Goal: Task Accomplishment & Management: Manage account settings

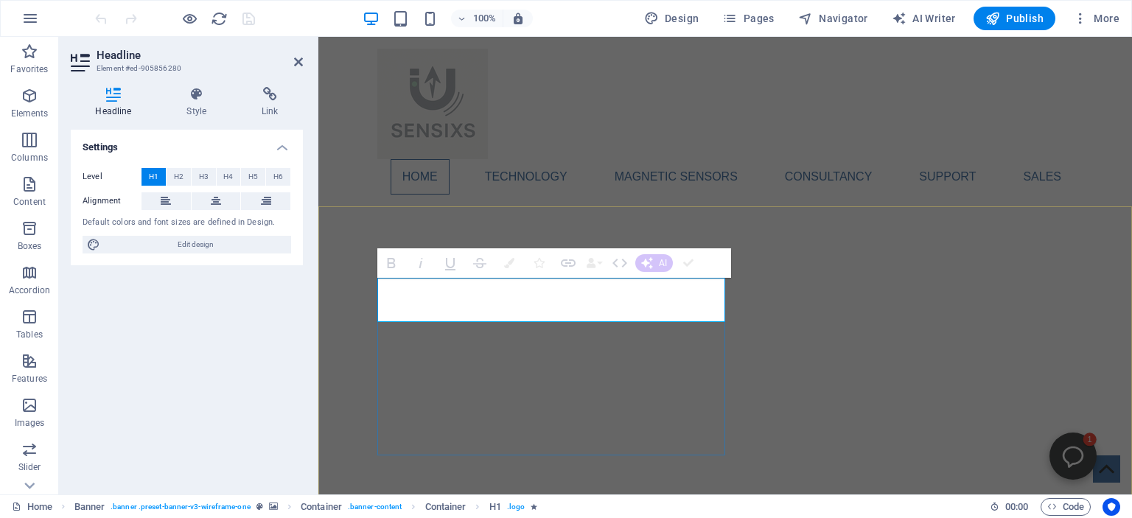
click at [355, 298] on div at bounding box center [519, 266] width 638 height 458
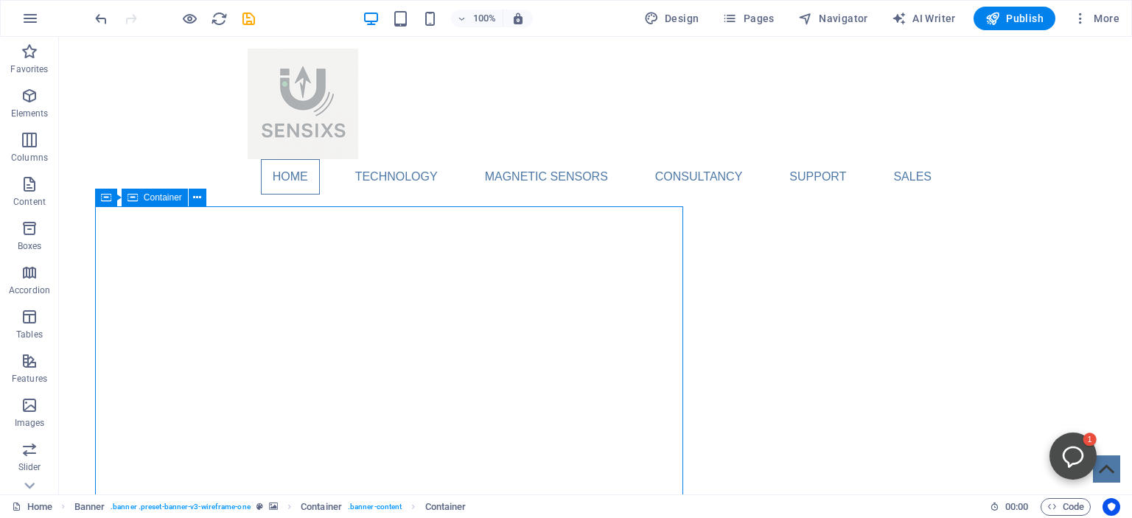
click at [355, 298] on div at bounding box center [389, 266] width 638 height 458
select select "%"
select select "px"
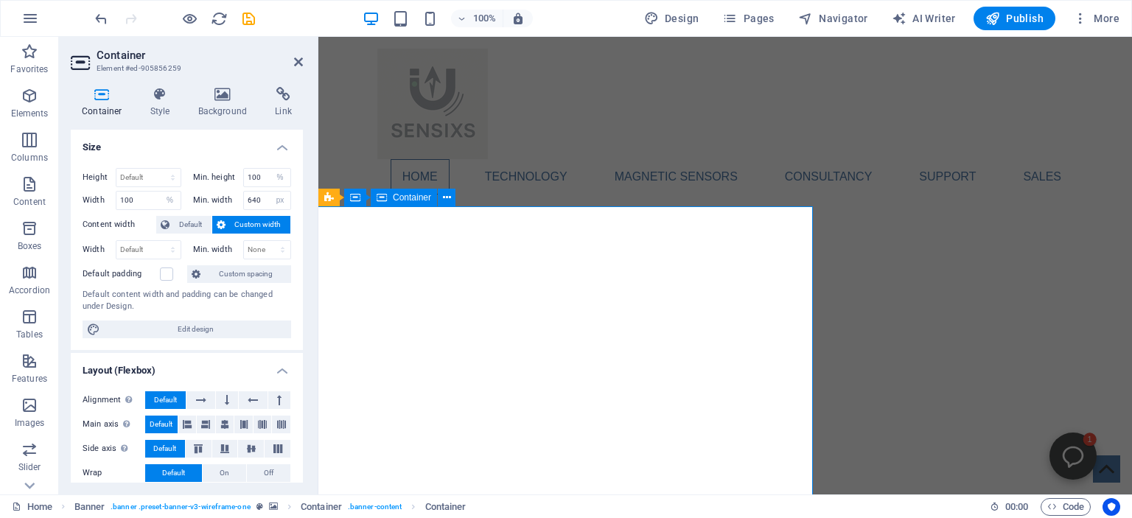
click at [438, 288] on div at bounding box center [519, 266] width 638 height 458
click at [392, 246] on div at bounding box center [519, 266] width 638 height 458
click at [416, 289] on div at bounding box center [519, 266] width 638 height 458
click at [293, 60] on h2 "Container" at bounding box center [200, 55] width 206 height 13
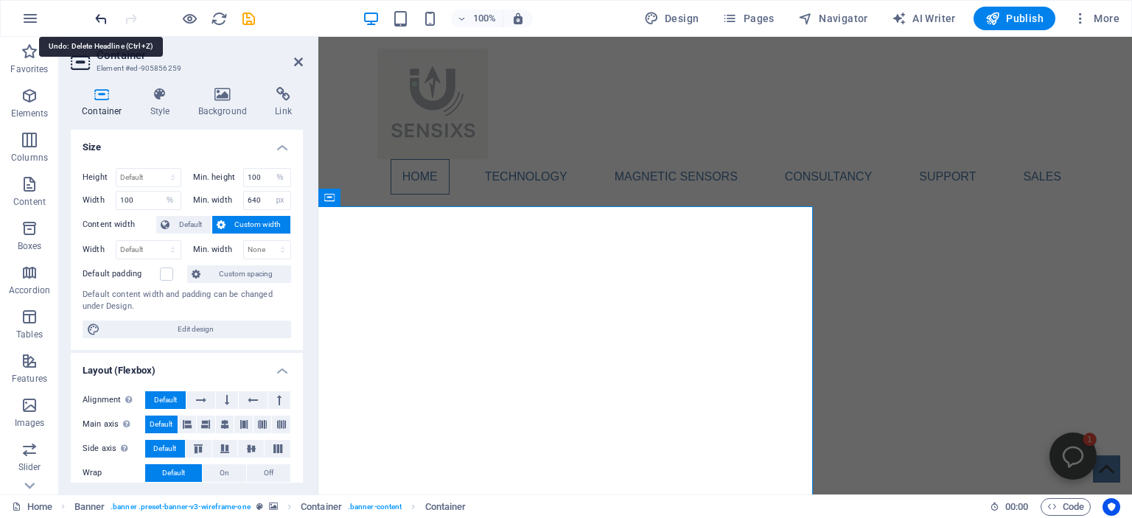
click at [102, 12] on icon "undo" at bounding box center [101, 18] width 17 height 17
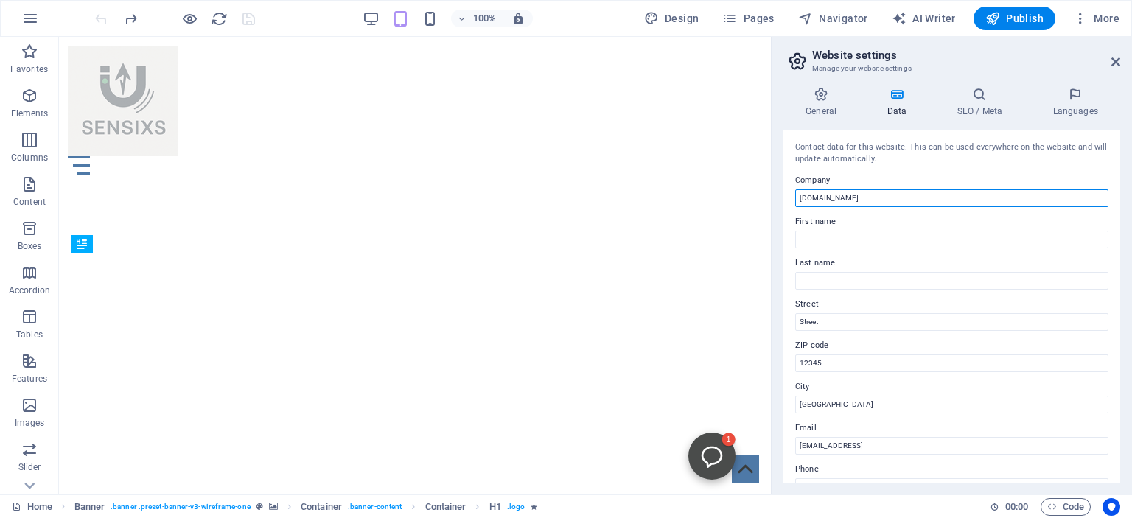
click at [845, 196] on input "[DOMAIN_NAME]" at bounding box center [951, 198] width 313 height 18
type input "s"
type input "Sensixs"
click at [246, 16] on icon "save" at bounding box center [248, 18] width 17 height 17
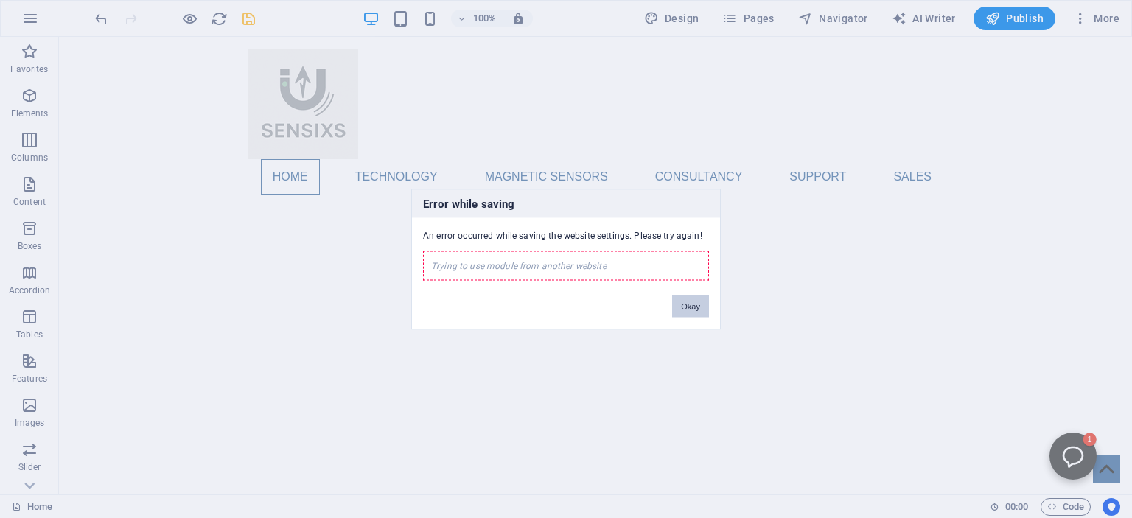
click at [687, 305] on button "Okay" at bounding box center [690, 306] width 37 height 22
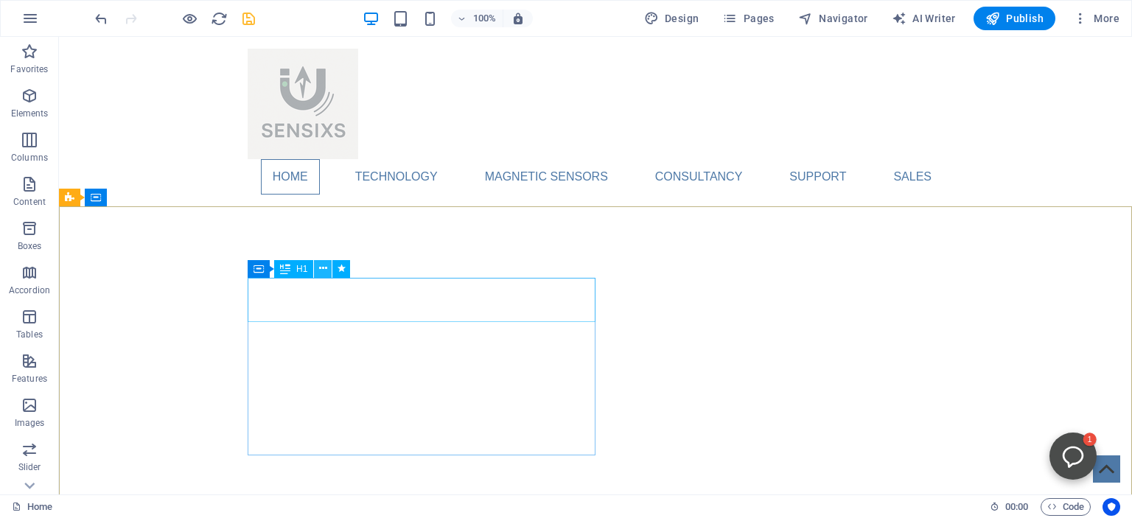
click at [323, 266] on icon at bounding box center [323, 268] width 8 height 15
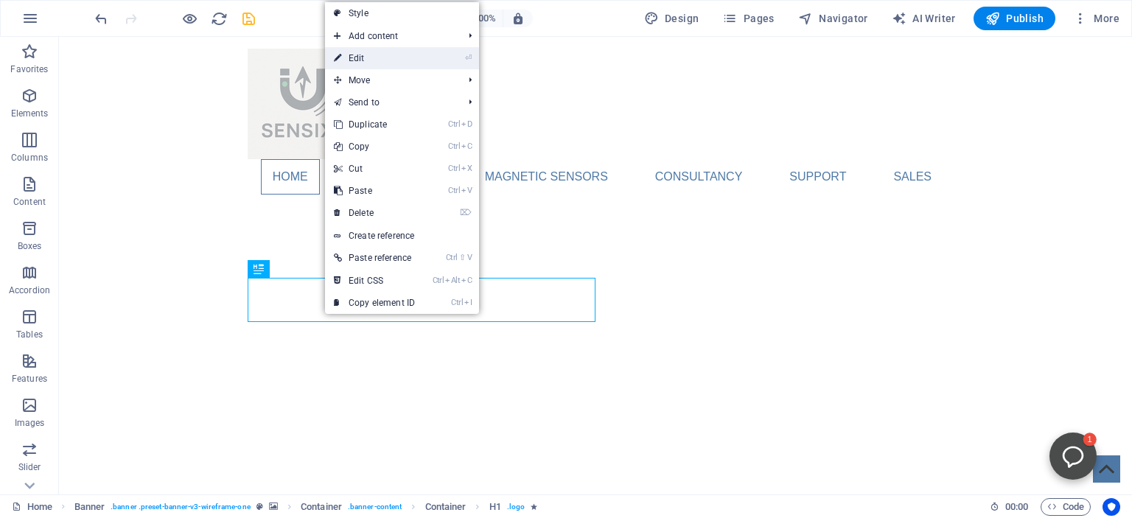
click at [345, 60] on link "⏎ Edit" at bounding box center [374, 58] width 99 height 22
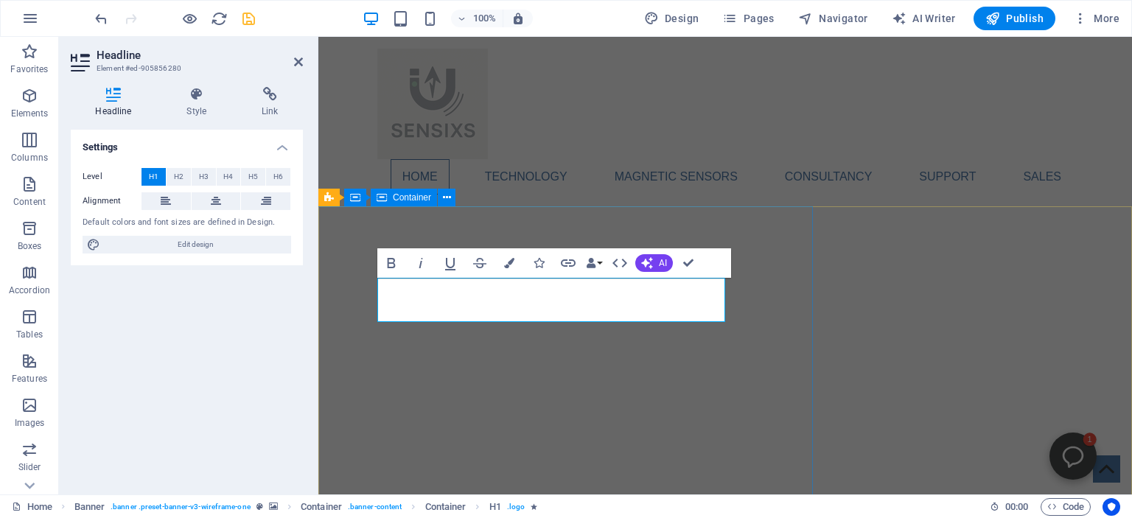
click at [382, 220] on div at bounding box center [519, 266] width 638 height 458
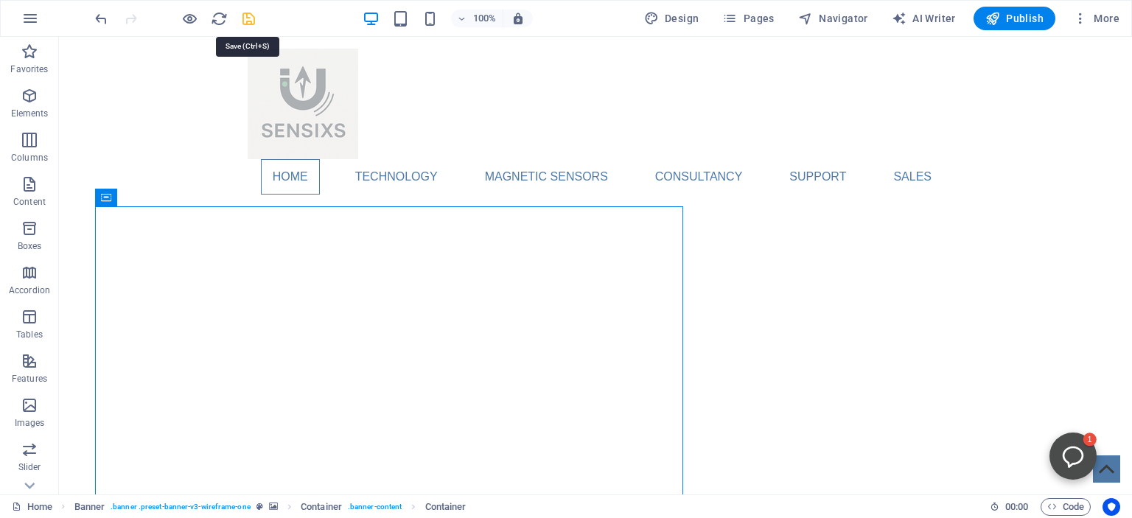
click at [249, 13] on icon "save" at bounding box center [248, 18] width 17 height 17
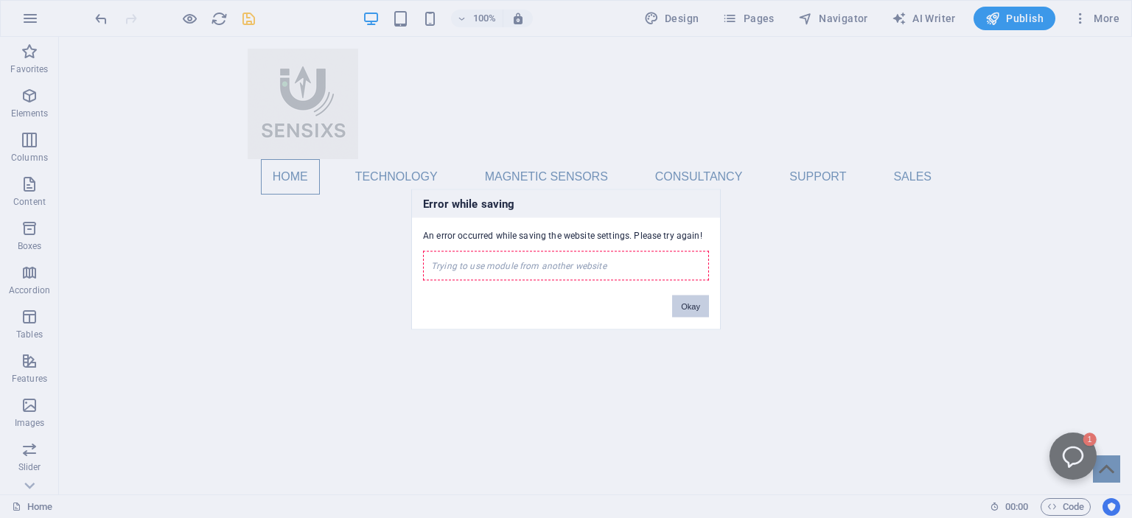
click at [706, 307] on button "Okay" at bounding box center [690, 306] width 37 height 22
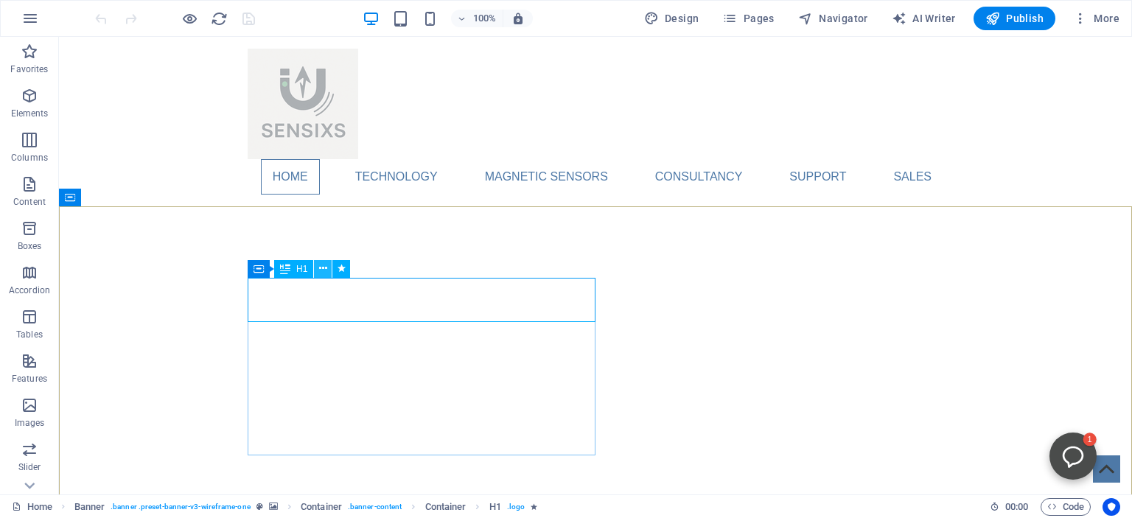
click at [320, 267] on icon at bounding box center [323, 268] width 8 height 15
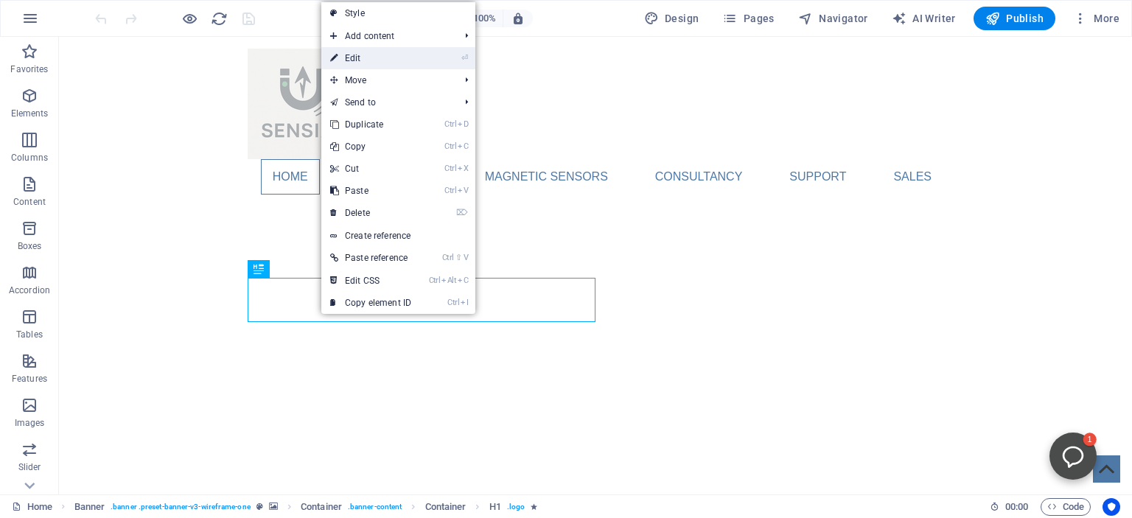
click at [354, 57] on link "⏎ Edit" at bounding box center [370, 58] width 99 height 22
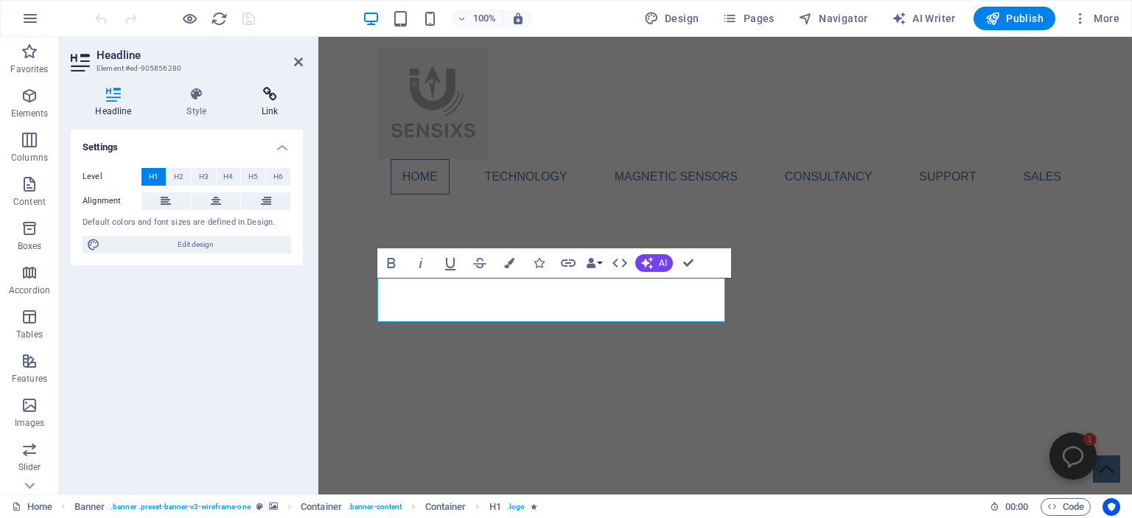
click at [264, 92] on icon at bounding box center [270, 94] width 66 height 15
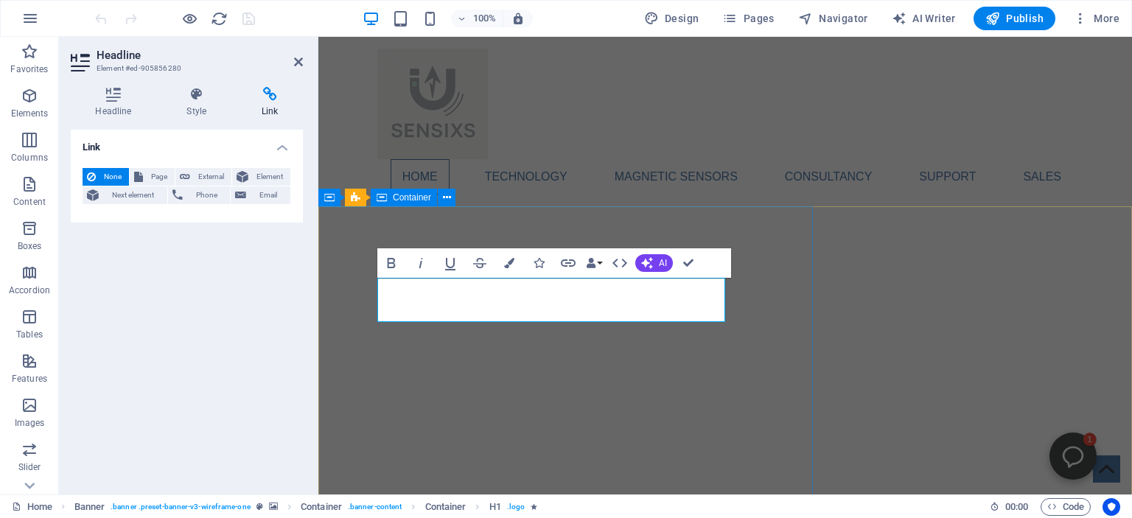
click at [337, 312] on div at bounding box center [519, 266] width 638 height 458
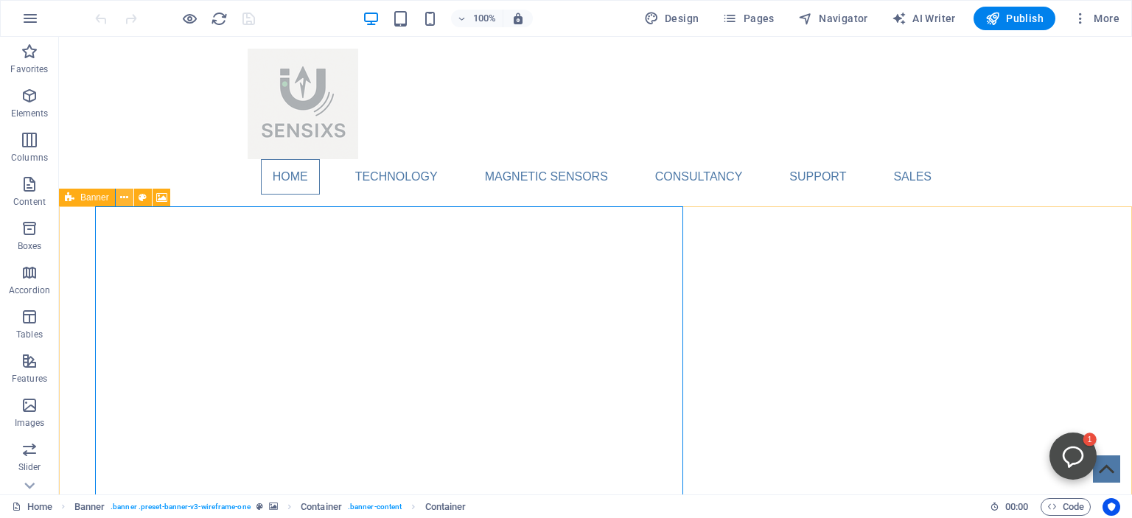
click at [122, 196] on icon at bounding box center [124, 197] width 8 height 15
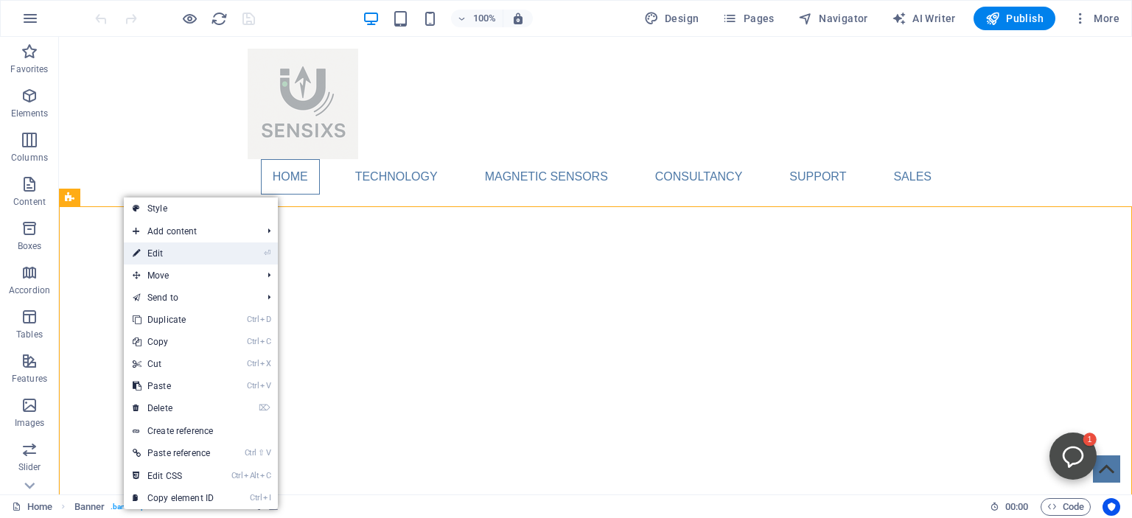
click at [160, 254] on link "⏎ Edit" at bounding box center [173, 253] width 99 height 22
select select "vh"
select select "banner"
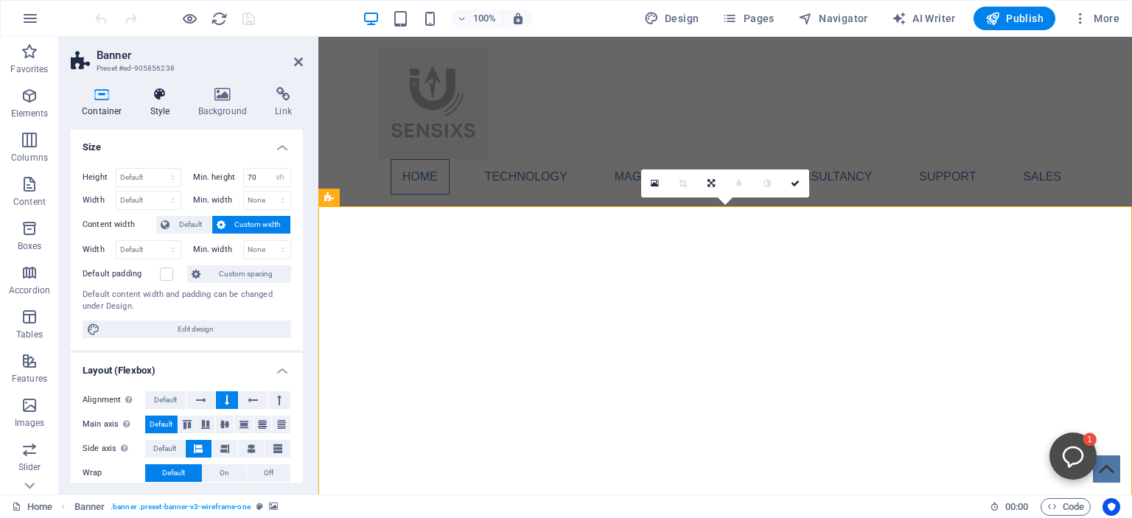
click at [161, 93] on icon at bounding box center [160, 94] width 42 height 15
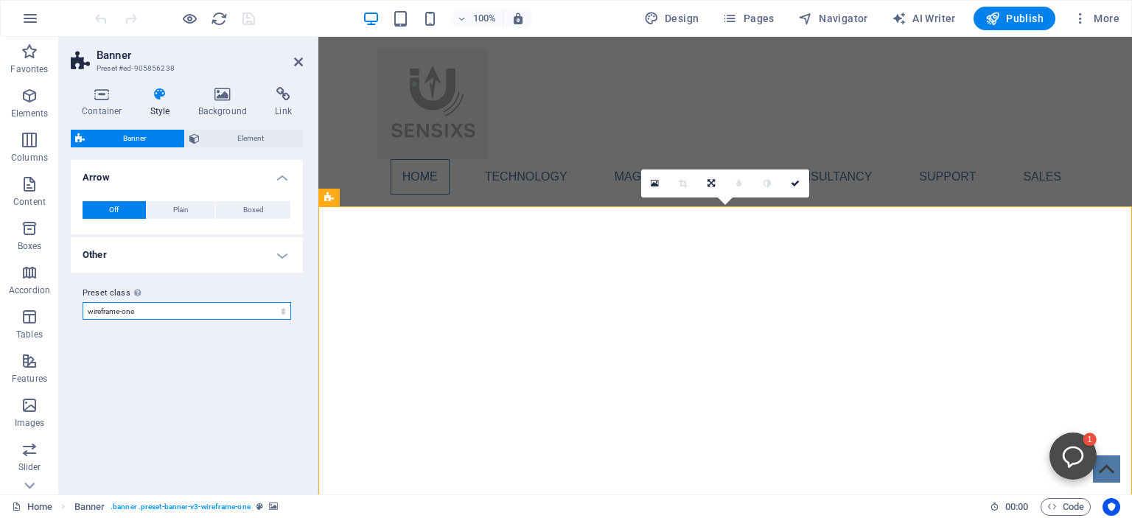
click at [83, 302] on select "wireframe-one Add preset class" at bounding box center [187, 311] width 209 height 18
click at [199, 138] on icon at bounding box center [194, 139] width 10 height 18
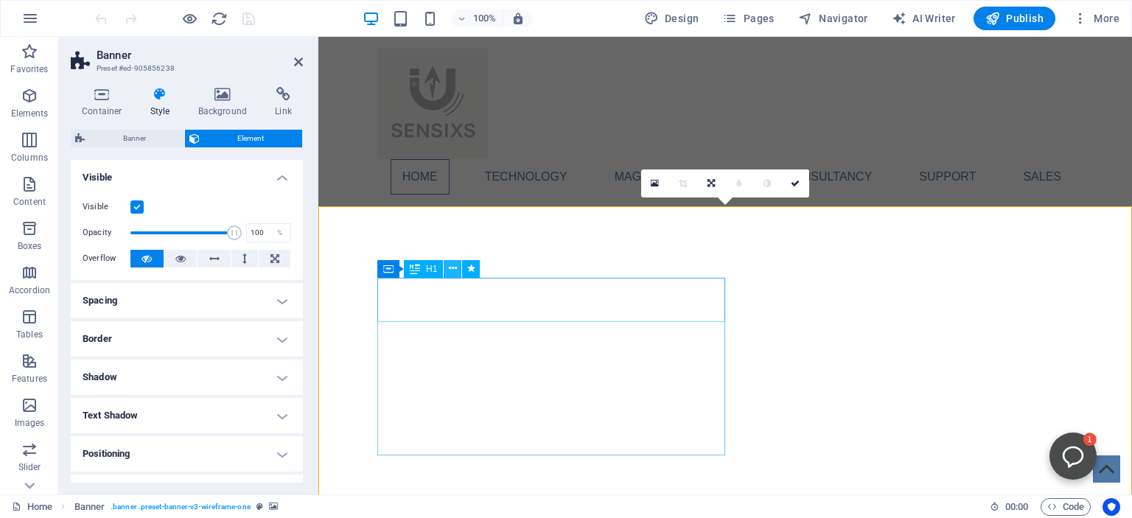
click at [453, 270] on icon at bounding box center [453, 268] width 8 height 15
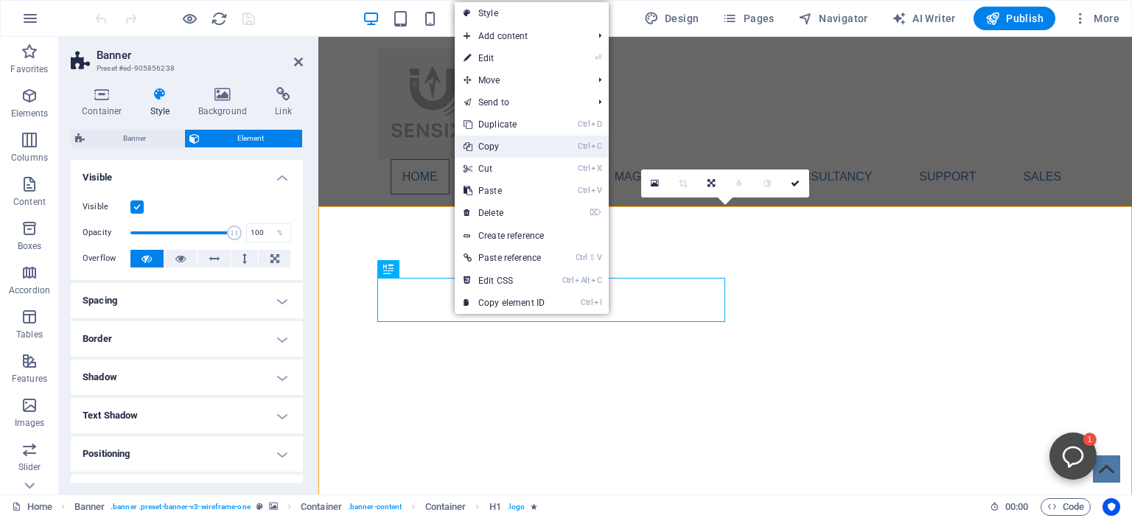
click at [486, 147] on link "Ctrl C Copy" at bounding box center [504, 147] width 99 height 22
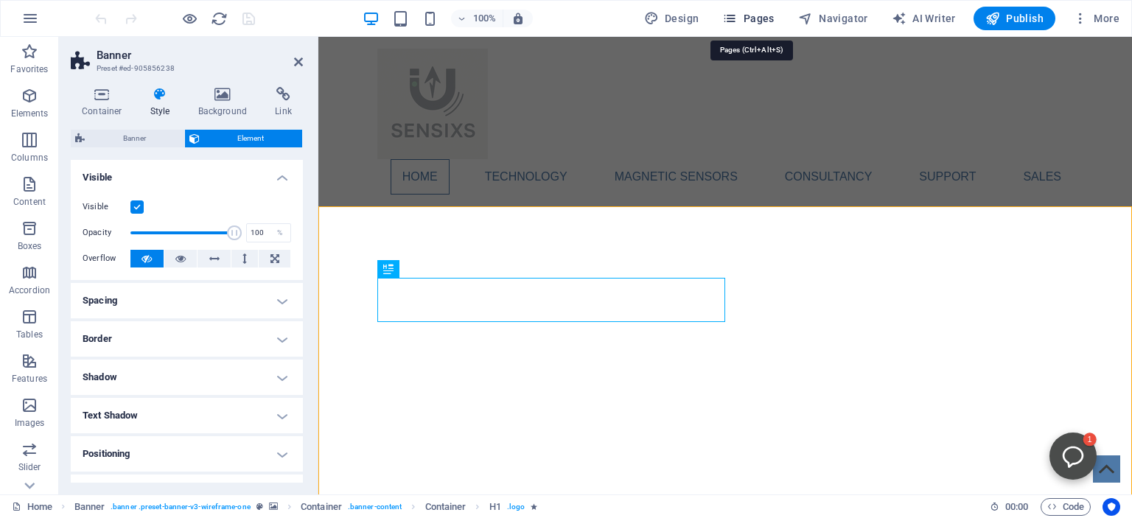
click at [0, 0] on span "Pages" at bounding box center [0, 0] width 0 height 0
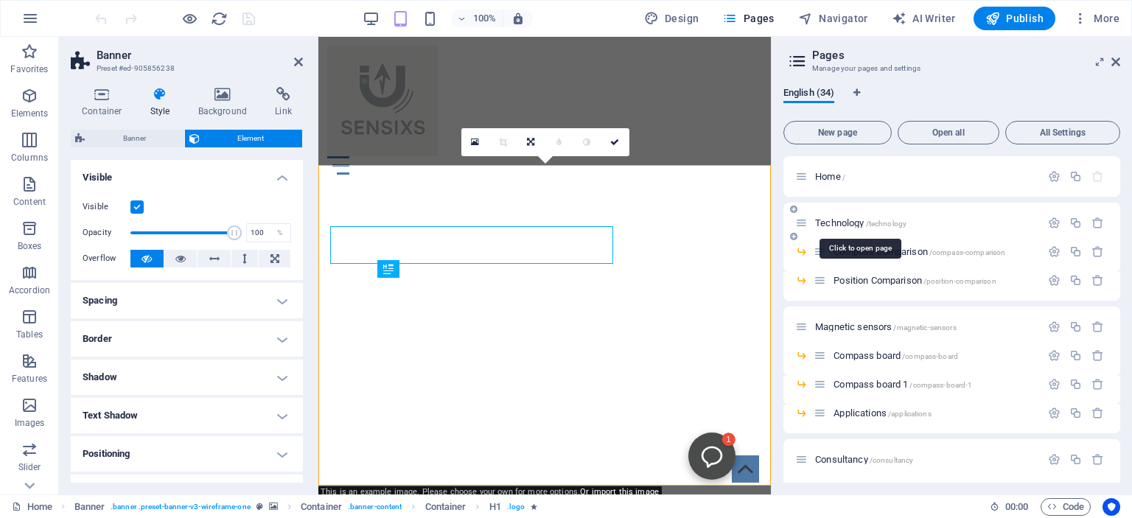
click at [844, 219] on span "Technology /technology" at bounding box center [860, 222] width 91 height 11
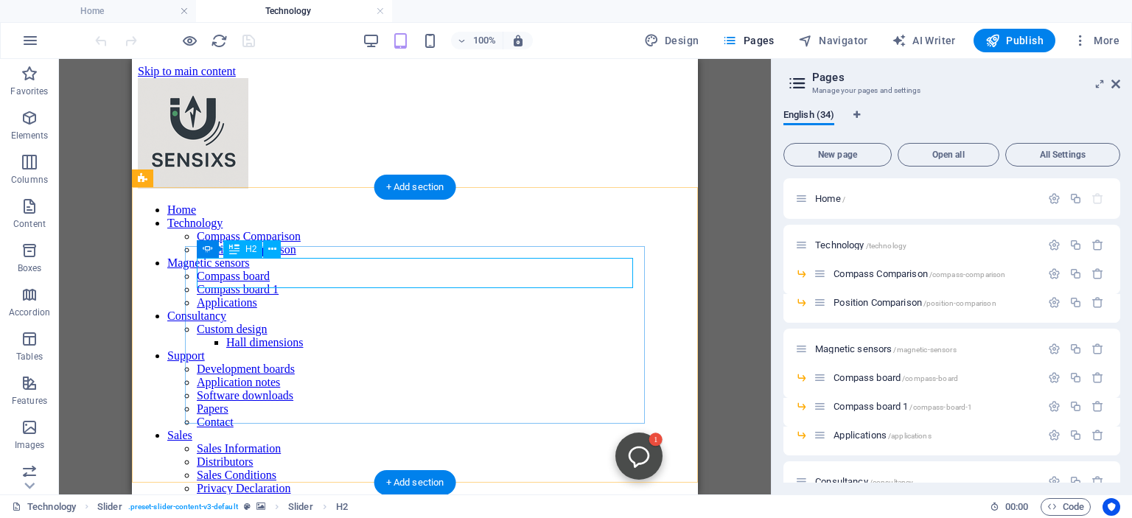
click at [271, 249] on icon at bounding box center [272, 249] width 8 height 15
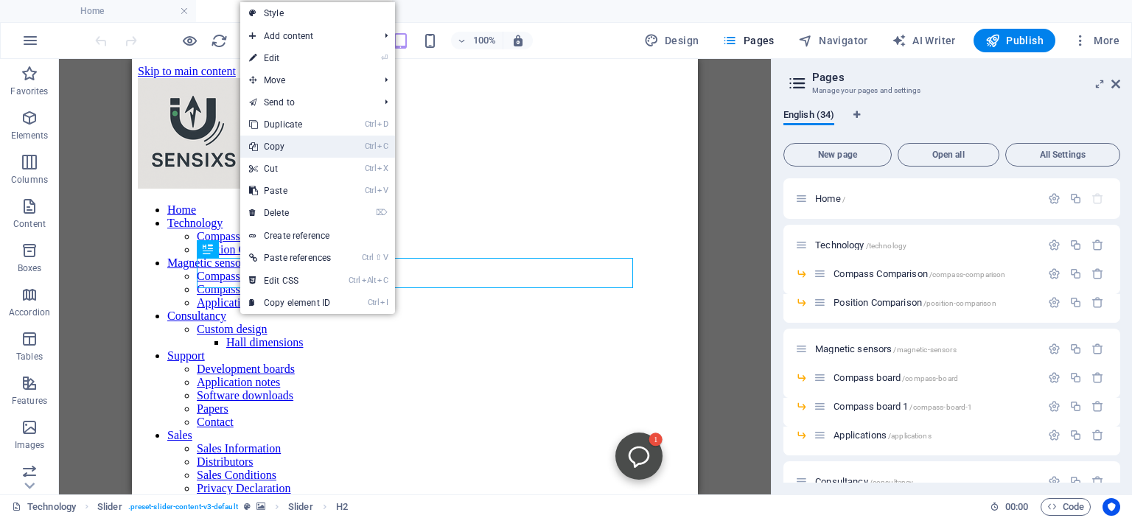
click at [279, 147] on link "Ctrl C Copy" at bounding box center [289, 147] width 99 height 22
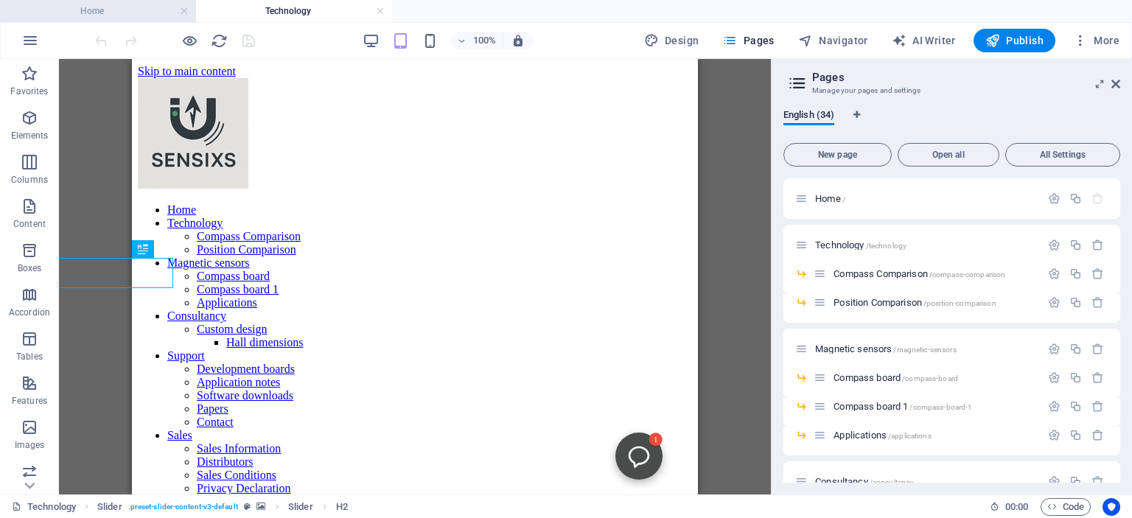
click at [113, 12] on h4 "Home" at bounding box center [98, 11] width 196 height 16
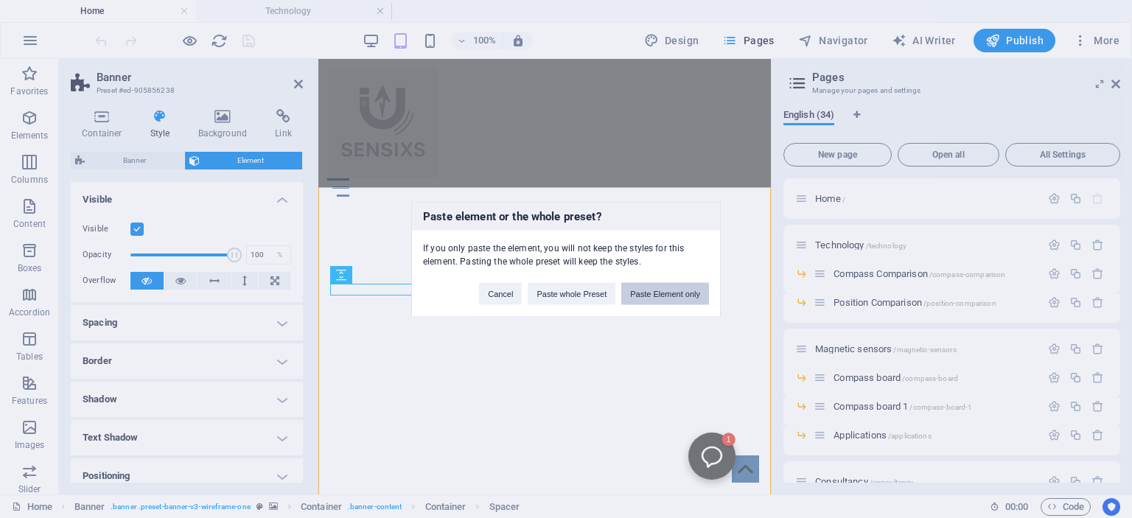
click at [662, 290] on button "Paste Element only" at bounding box center [665, 293] width 88 height 22
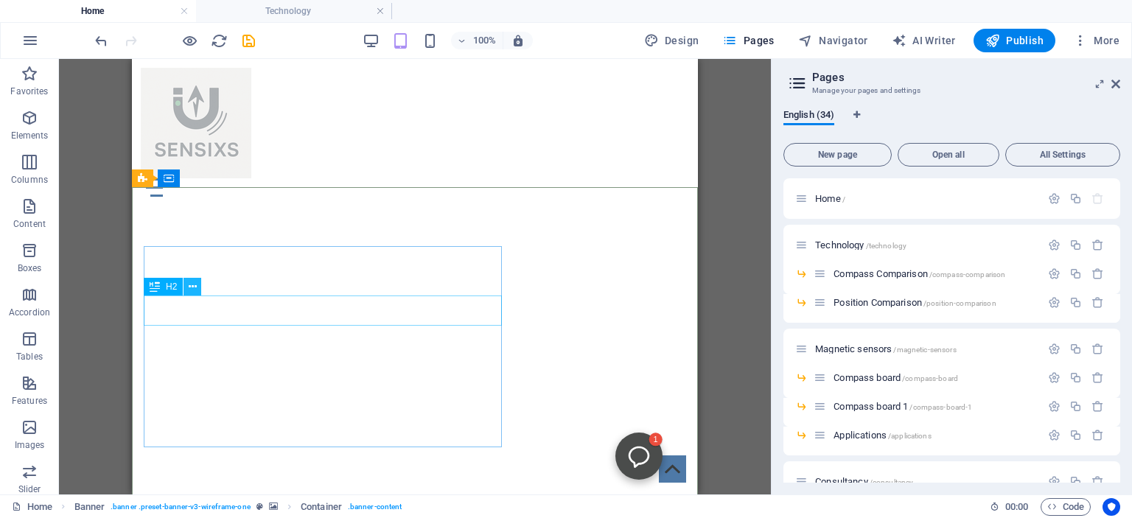
click at [193, 285] on icon at bounding box center [193, 286] width 8 height 15
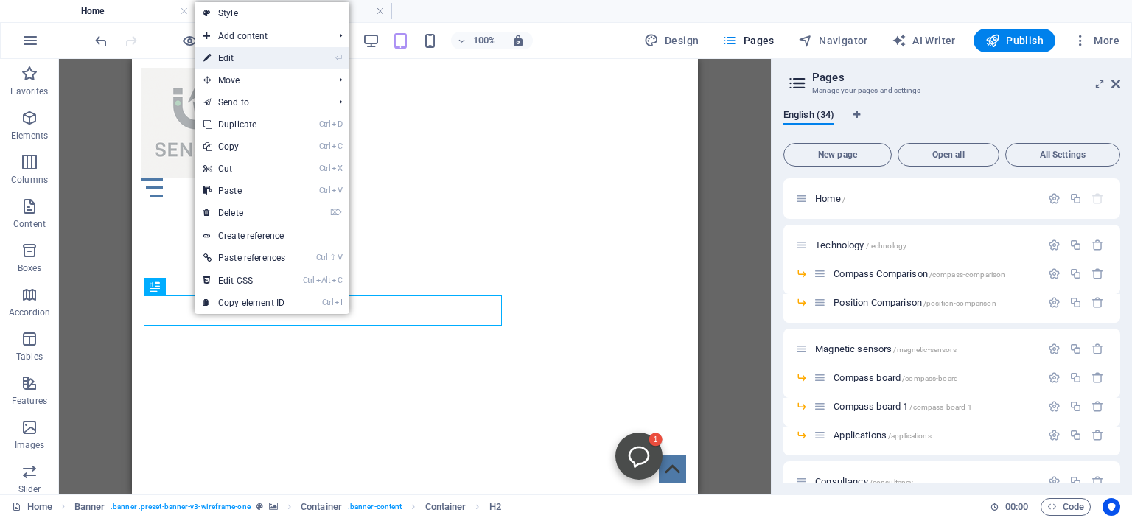
click at [234, 57] on link "⏎ Edit" at bounding box center [244, 58] width 99 height 22
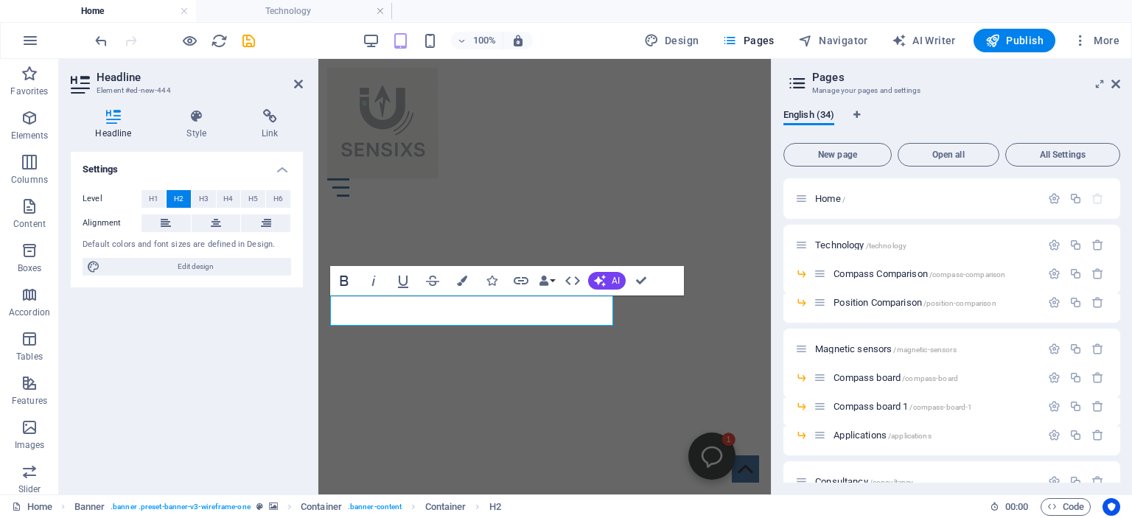
click at [340, 283] on icon "button" at bounding box center [344, 281] width 18 height 18
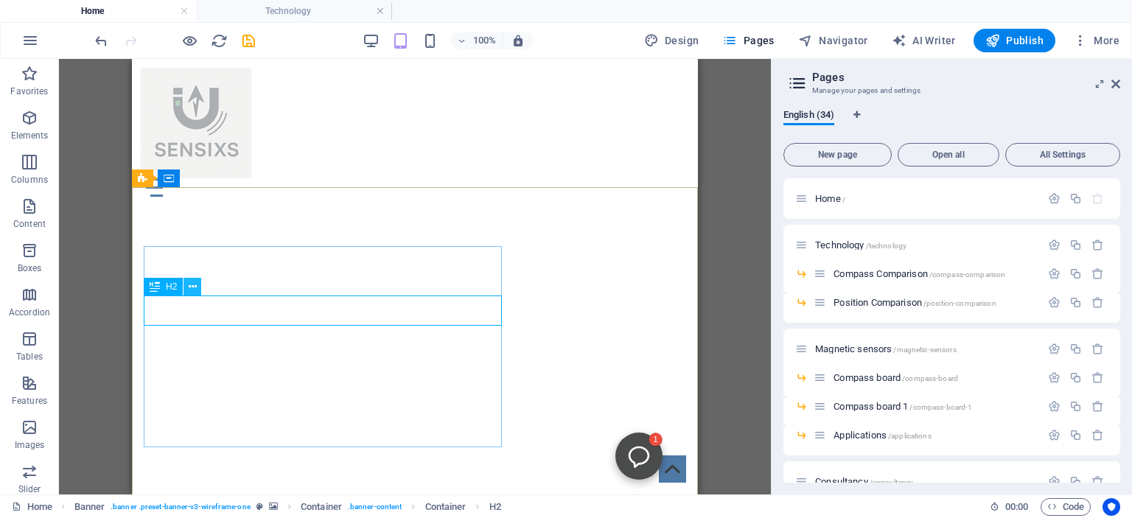
click at [190, 287] on icon at bounding box center [193, 286] width 8 height 15
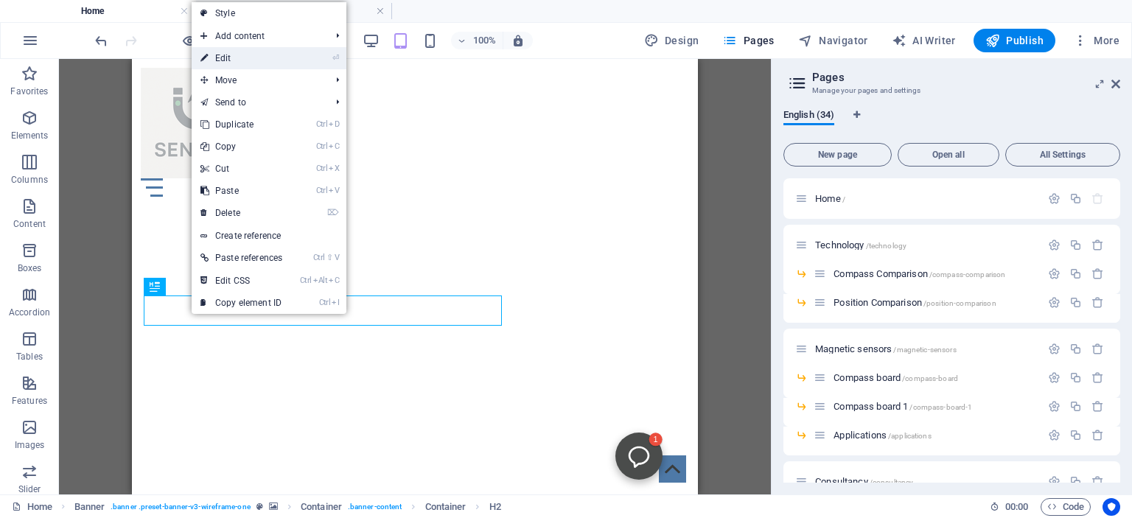
click at [218, 55] on link "⏎ Edit" at bounding box center [241, 58] width 99 height 22
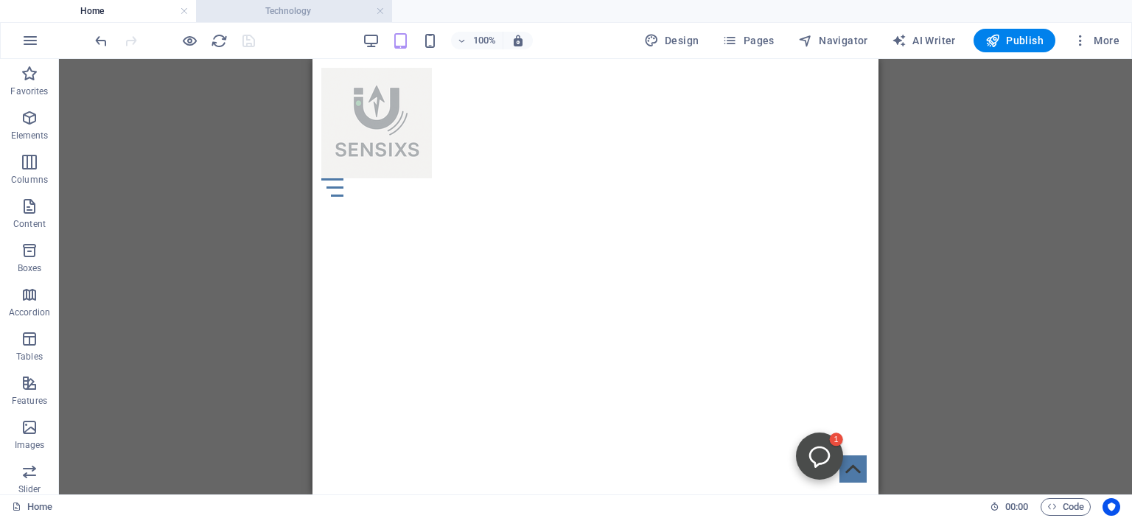
click at [298, 9] on h4 "Technology" at bounding box center [294, 11] width 196 height 16
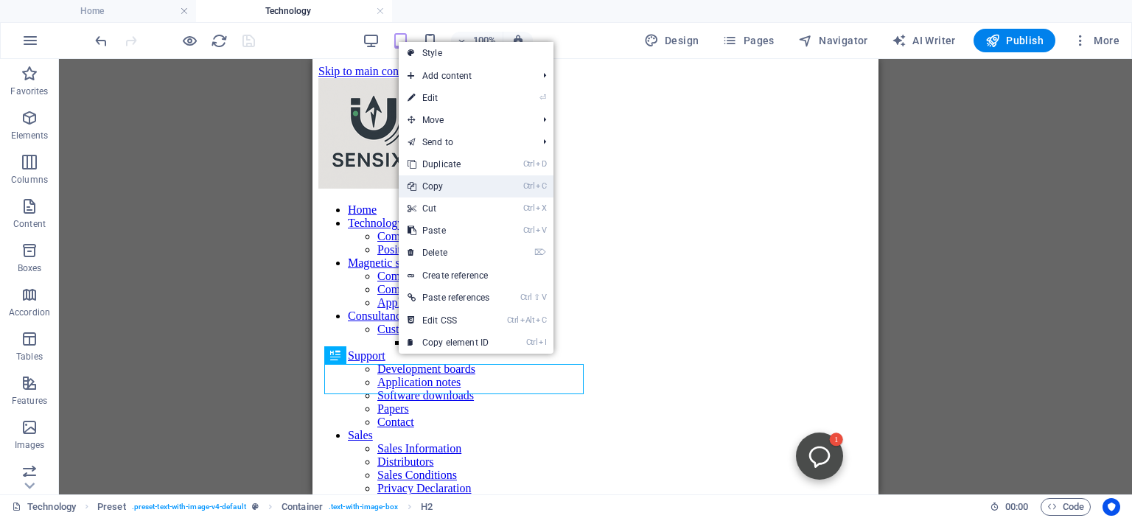
click at [436, 193] on link "Ctrl C Copy" at bounding box center [448, 186] width 99 height 22
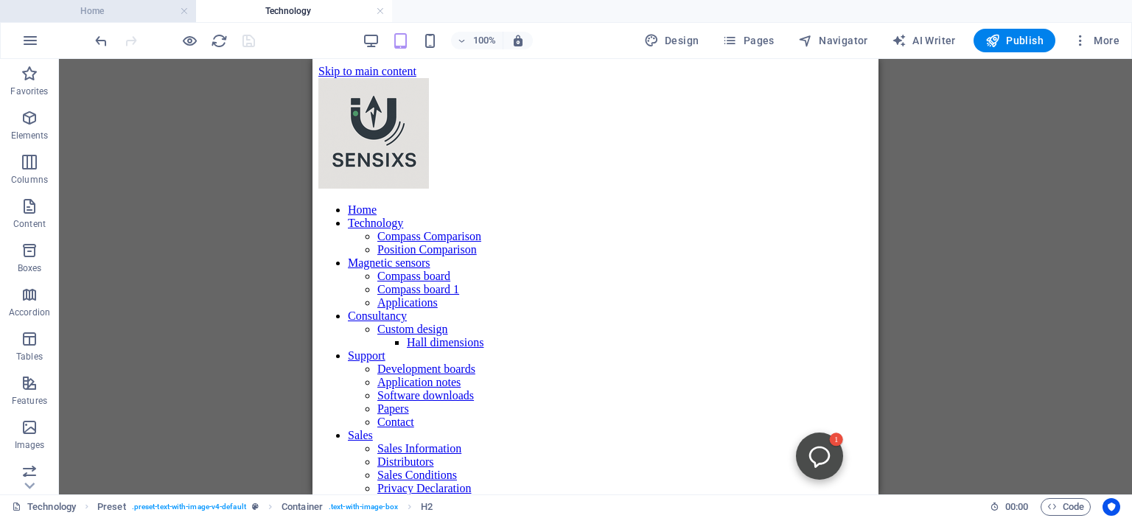
click at [104, 1] on li "Home" at bounding box center [98, 11] width 196 height 22
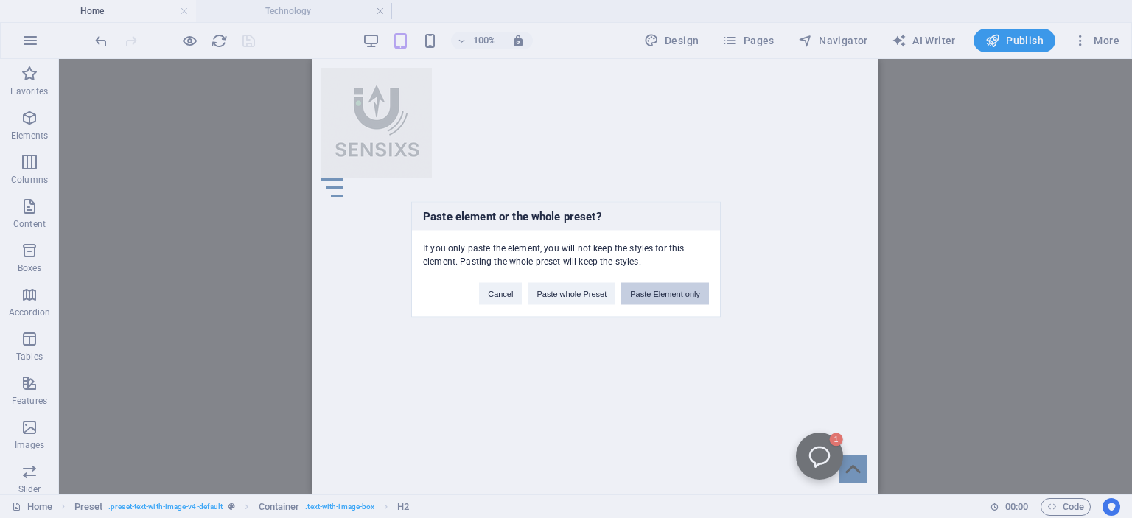
click at [666, 294] on button "Paste Element only" at bounding box center [665, 293] width 88 height 22
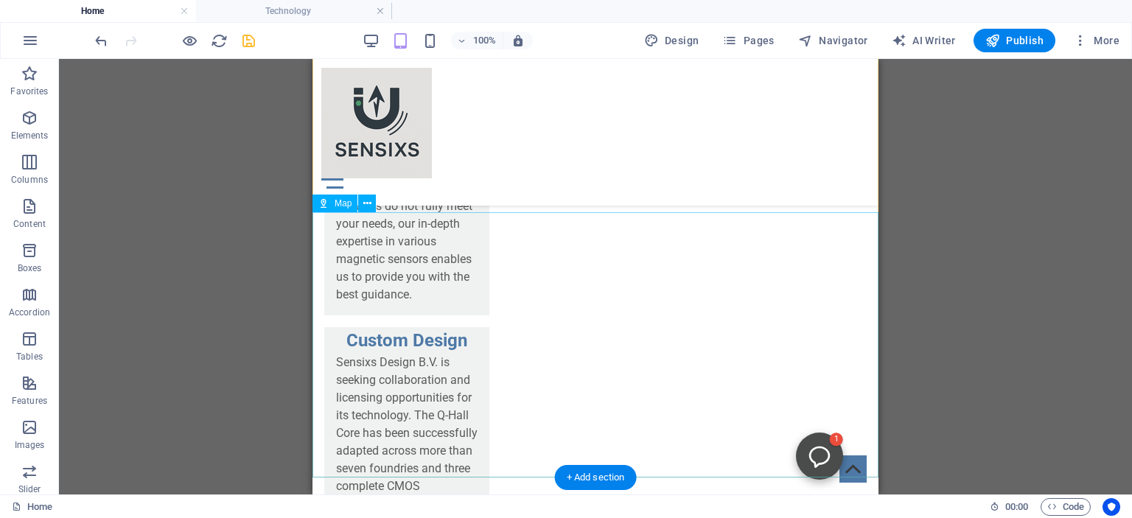
scroll to position [1863, 0]
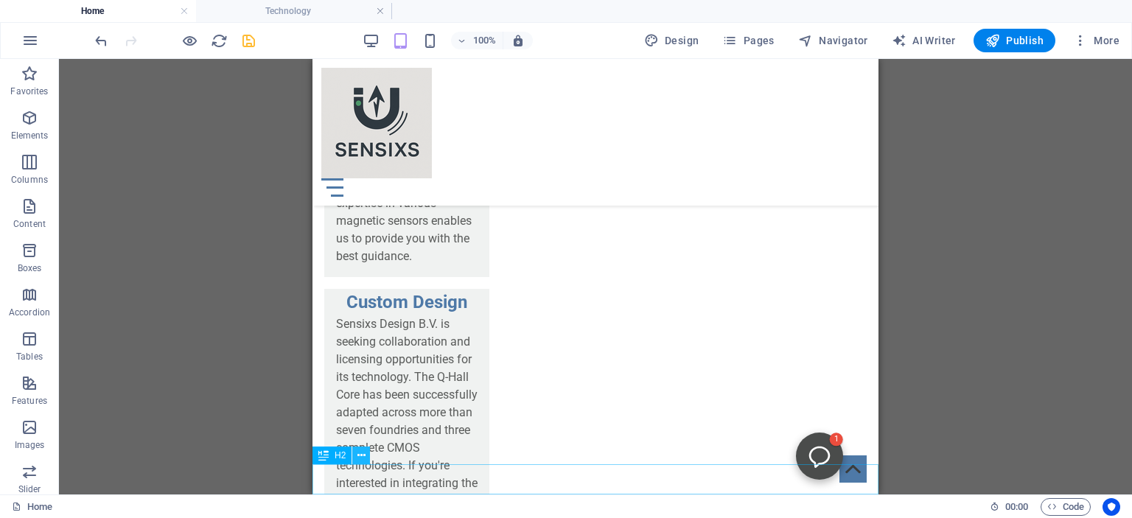
click at [363, 455] on icon at bounding box center [361, 455] width 8 height 15
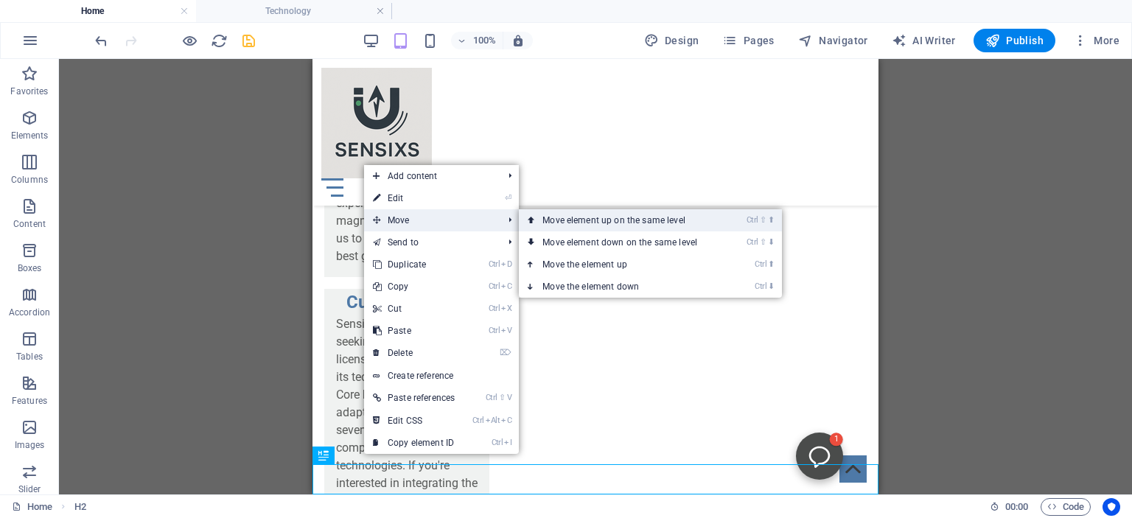
click at [596, 220] on link "Ctrl ⇧ ⬆ Move element up on the same level" at bounding box center [623, 220] width 208 height 22
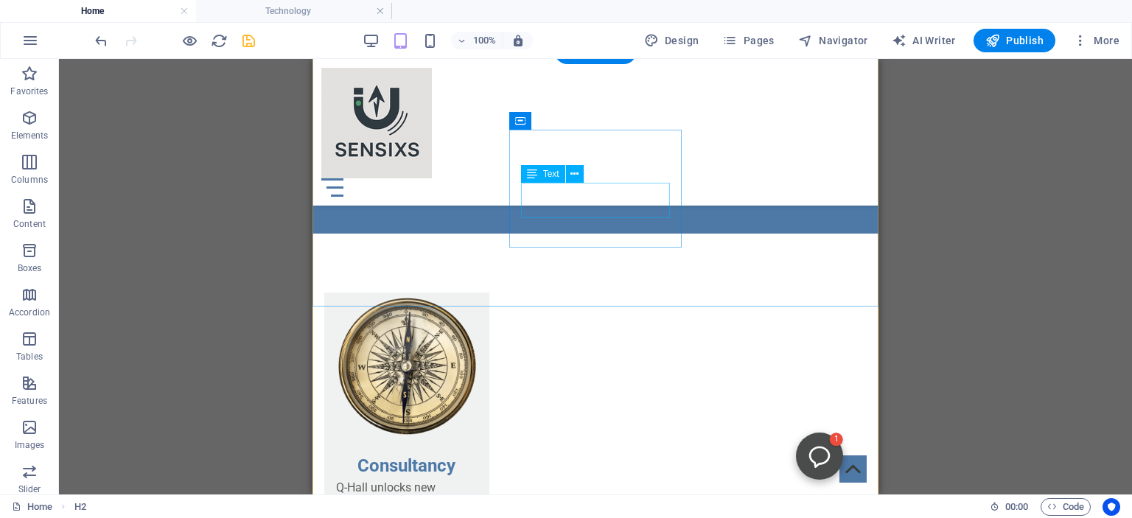
scroll to position [1546, 0]
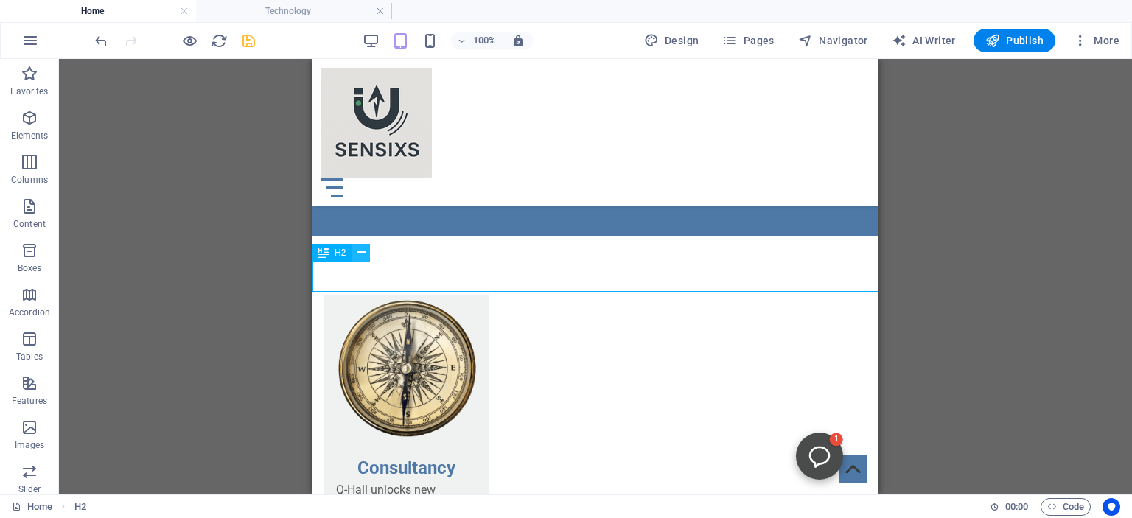
click at [362, 249] on icon at bounding box center [361, 252] width 8 height 15
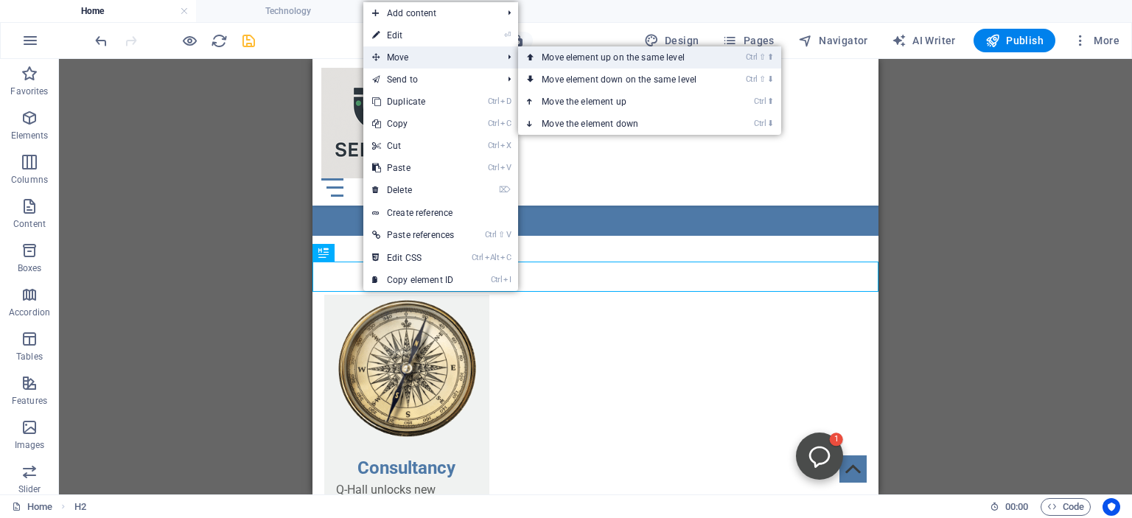
click at [578, 57] on link "Ctrl ⇧ ⬆ Move element up on the same level" at bounding box center [622, 57] width 208 height 22
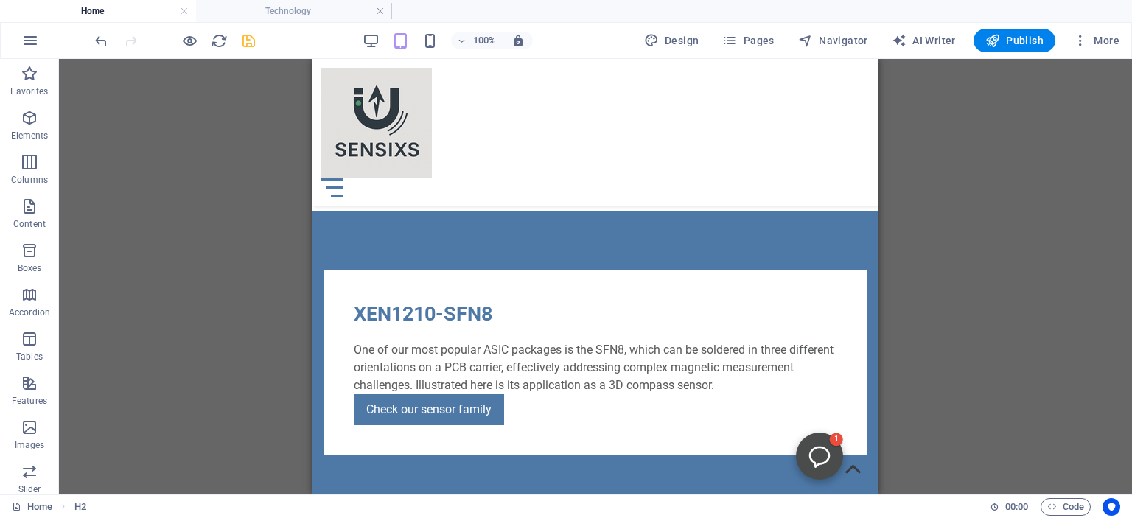
scroll to position [948, 0]
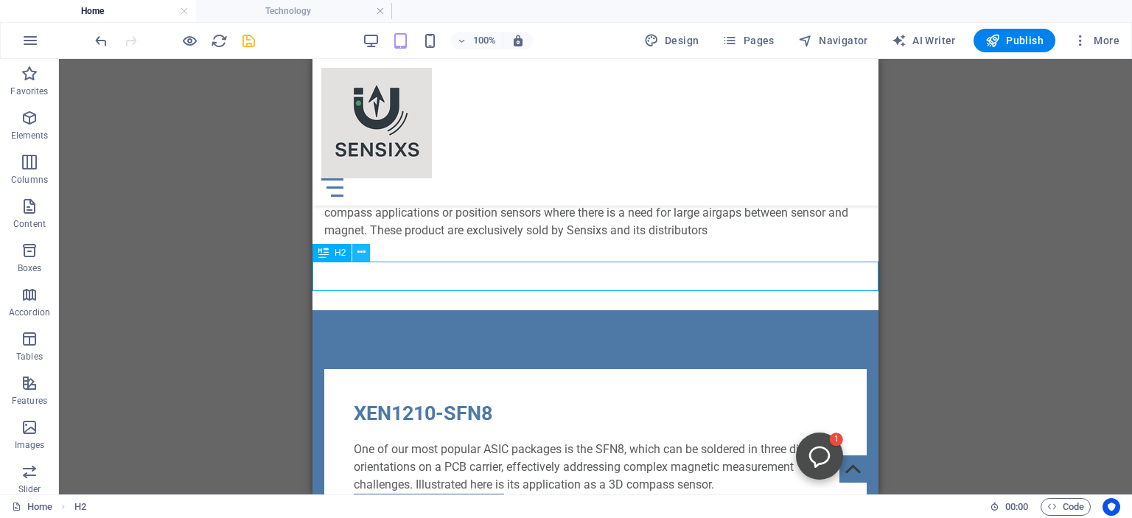
click at [358, 246] on icon at bounding box center [361, 252] width 8 height 15
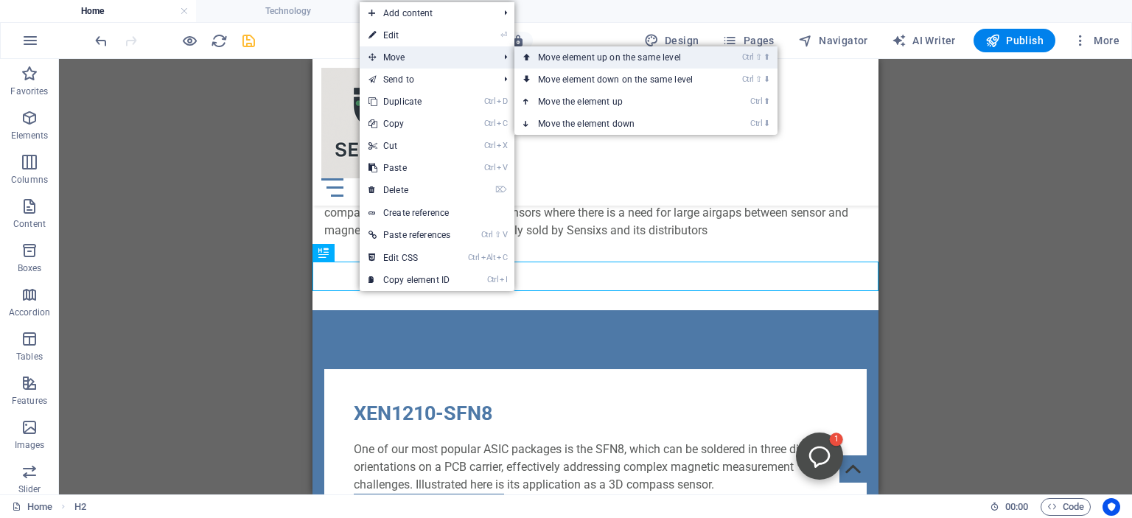
click at [583, 53] on link "Ctrl ⇧ ⬆ Move element up on the same level" at bounding box center [618, 57] width 208 height 22
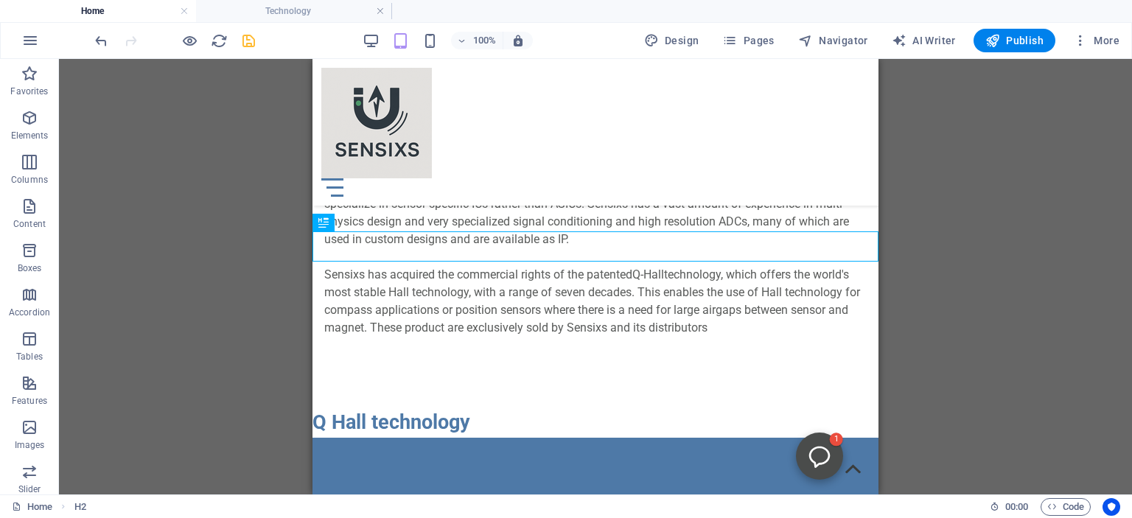
scroll to position [575, 0]
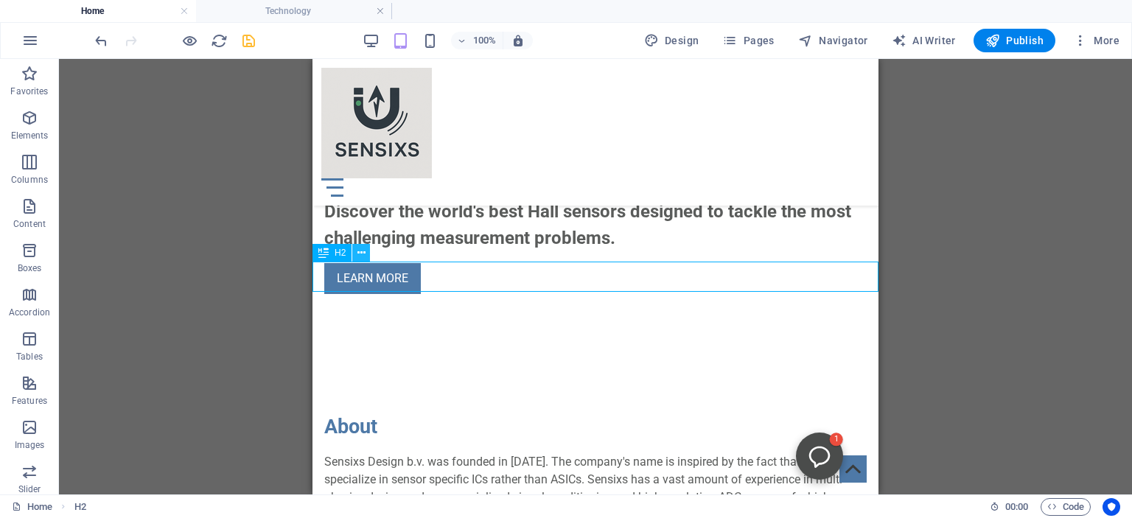
click at [364, 252] on icon at bounding box center [361, 252] width 8 height 15
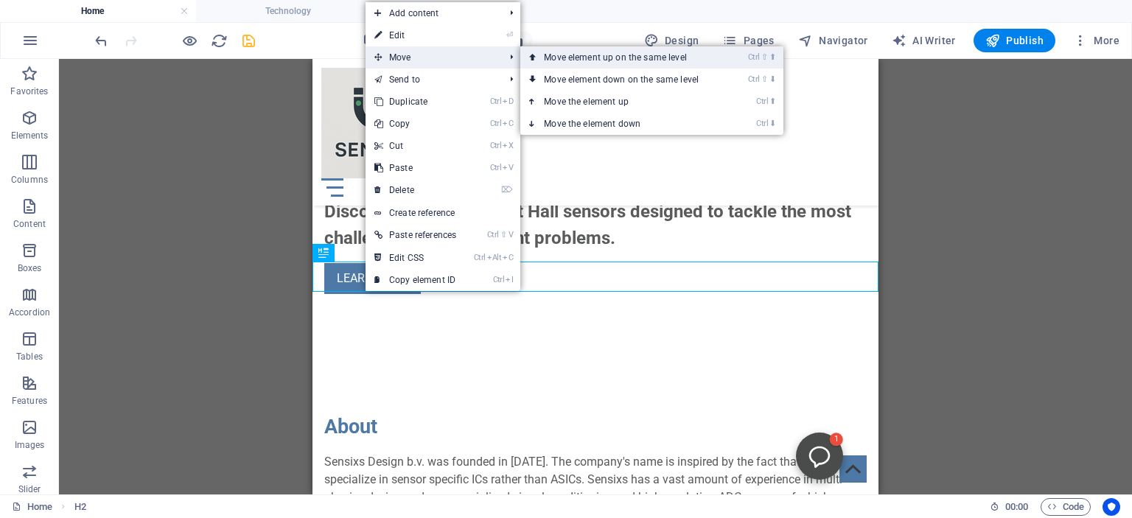
click at [577, 61] on link "Ctrl ⇧ ⬆ Move element up on the same level" at bounding box center [624, 57] width 208 height 22
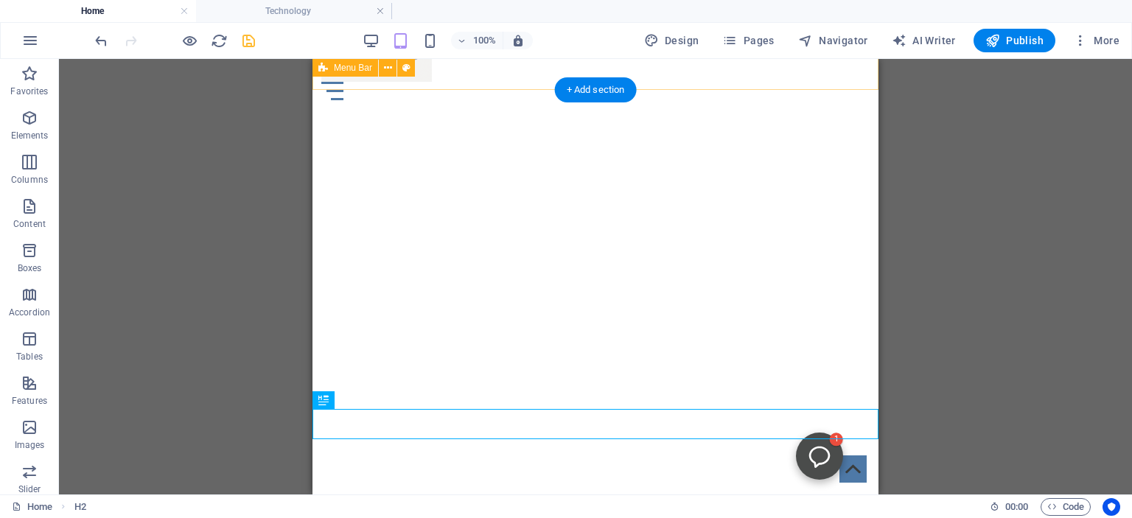
scroll to position [97, 0]
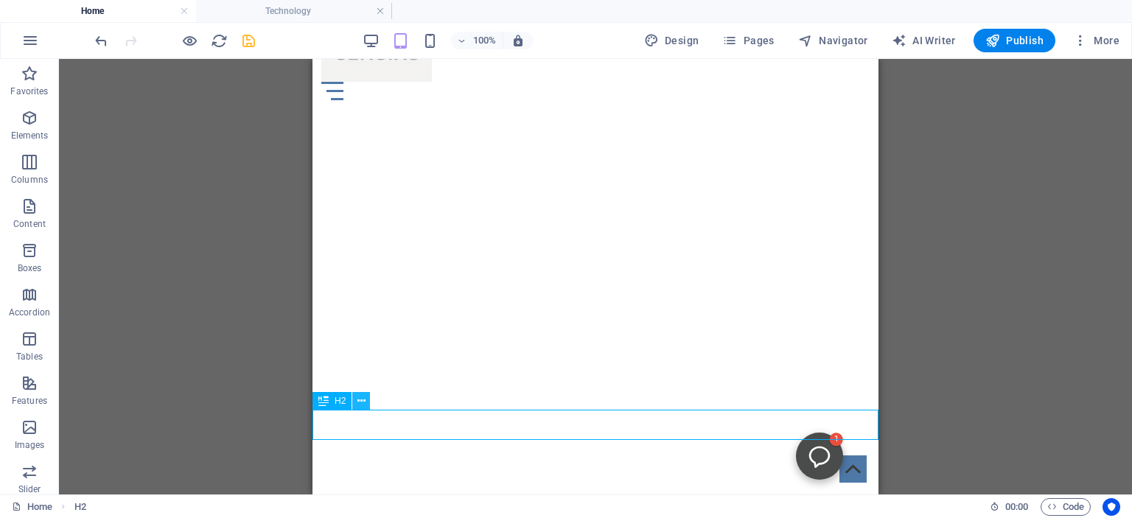
click at [356, 402] on button at bounding box center [361, 401] width 18 height 18
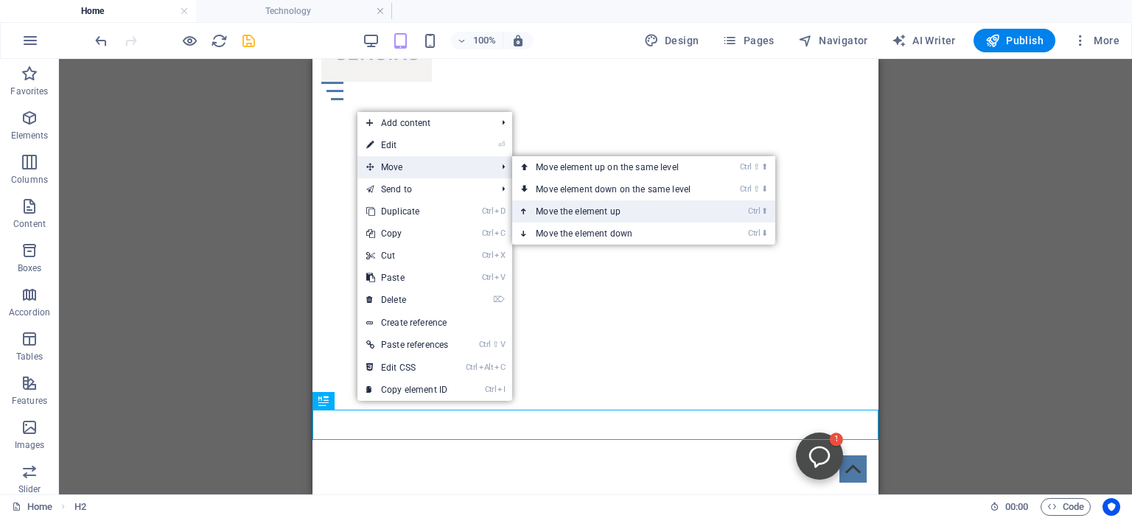
click at [567, 213] on link "Ctrl ⬆ Move the element up" at bounding box center [616, 211] width 208 height 22
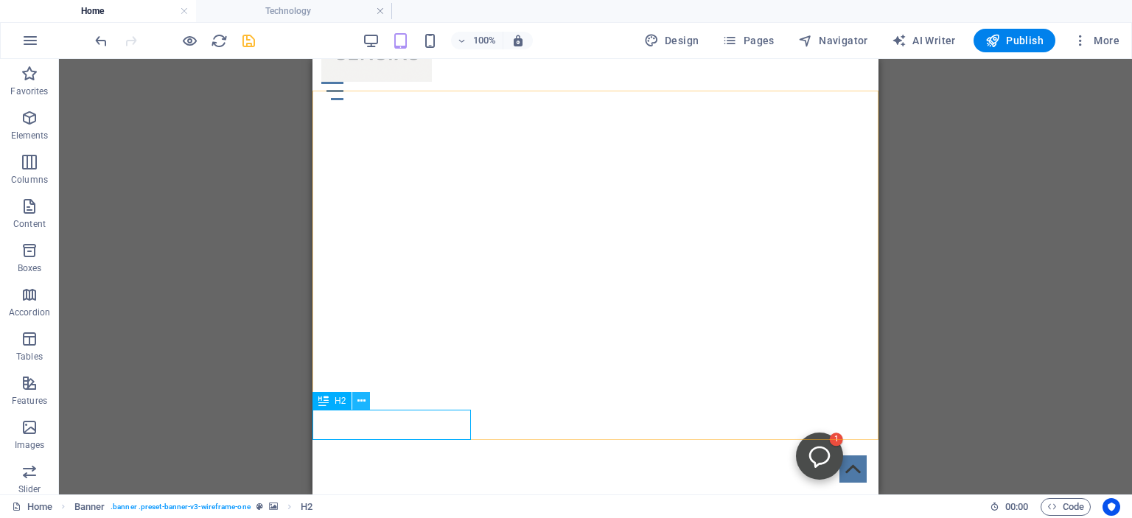
click at [364, 399] on icon at bounding box center [361, 400] width 8 height 15
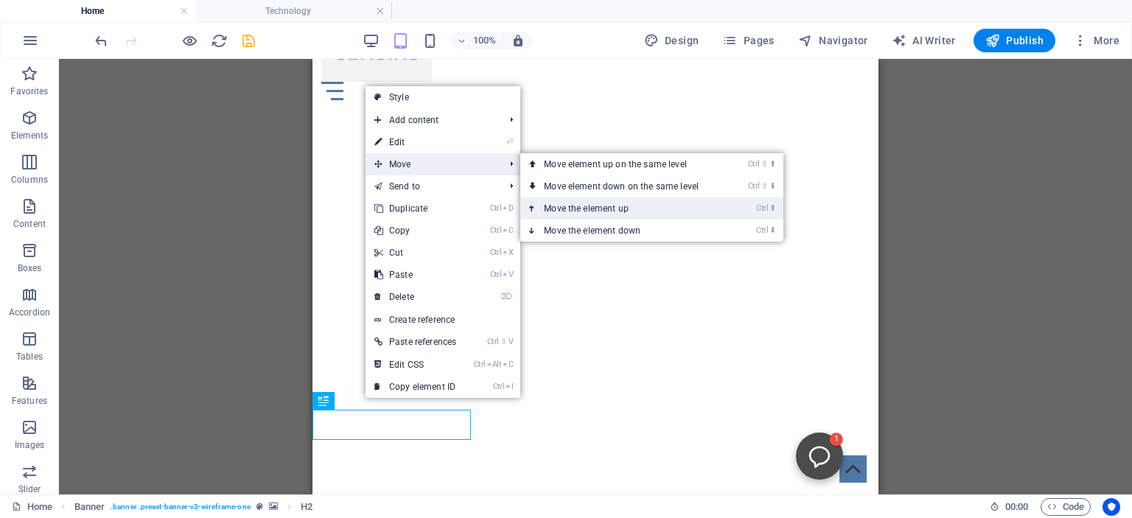
click at [556, 203] on link "Ctrl ⬆ Move the element up" at bounding box center [624, 208] width 208 height 22
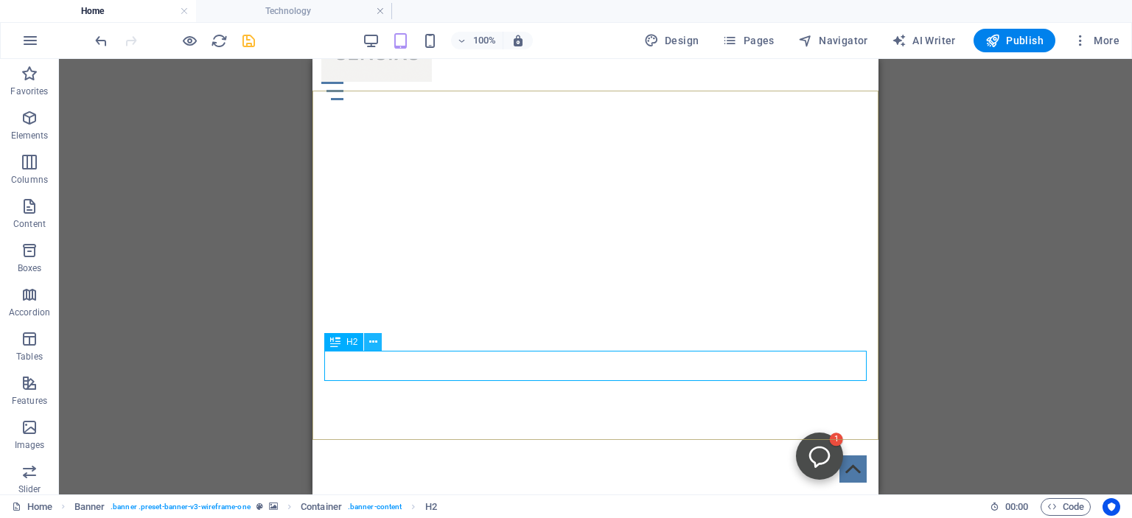
click at [370, 342] on icon at bounding box center [373, 342] width 8 height 15
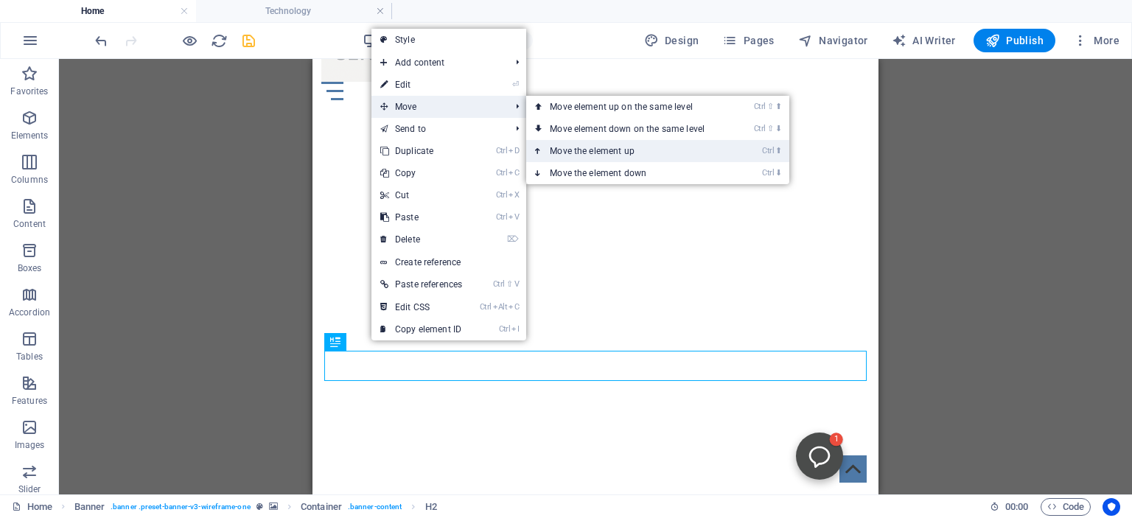
click at [575, 147] on link "Ctrl ⬆ Move the element up" at bounding box center [630, 151] width 208 height 22
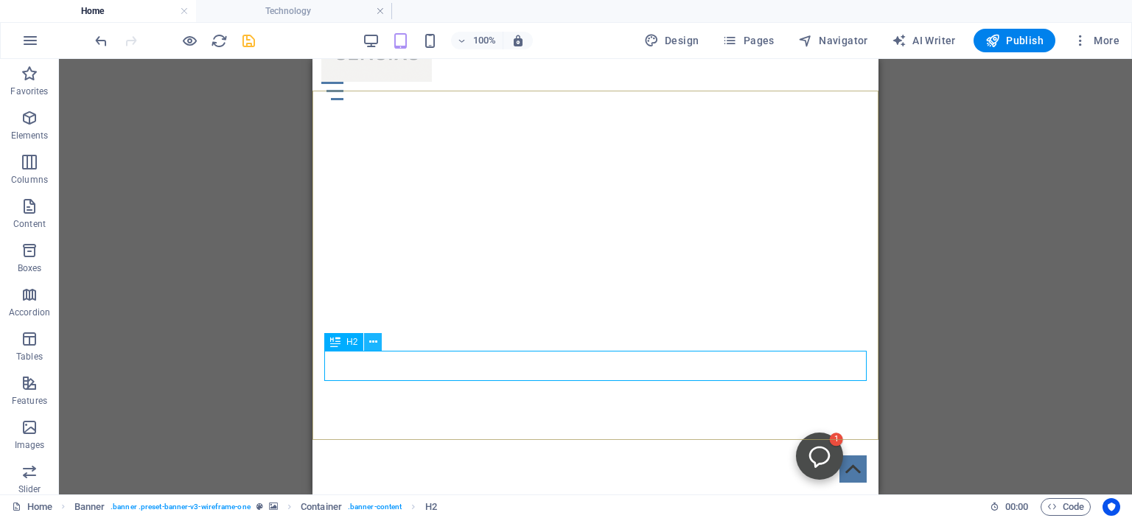
click at [374, 340] on icon at bounding box center [373, 342] width 8 height 15
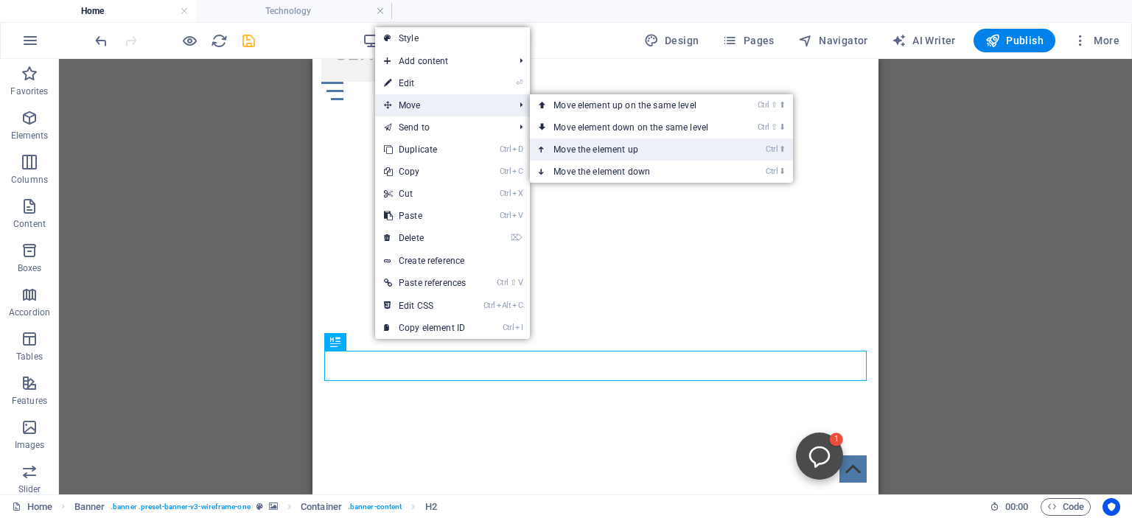
click at [580, 149] on link "Ctrl ⬆ Move the element up" at bounding box center [634, 150] width 208 height 22
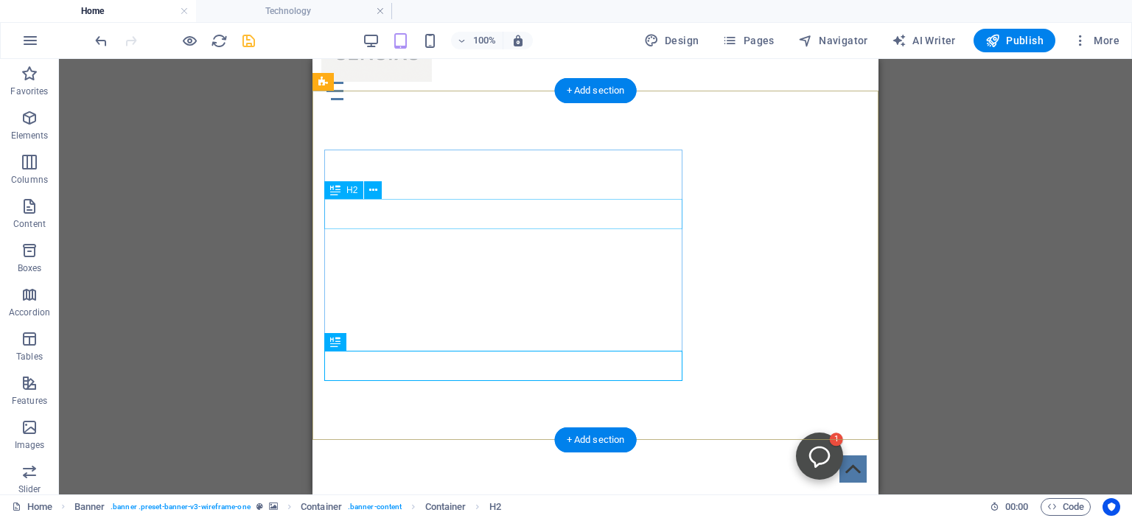
drag, startPoint x: 644, startPoint y: 402, endPoint x: 335, endPoint y: 214, distance: 361.8
drag, startPoint x: 25, startPoint y: 214, endPoint x: 339, endPoint y: 190, distance: 314.8
click at [339, 190] on div "Container H1 Banner Container Container Text Spacer Menu Bar Container Banner C…" at bounding box center [595, 228] width 566 height 532
click at [373, 187] on icon at bounding box center [373, 190] width 8 height 15
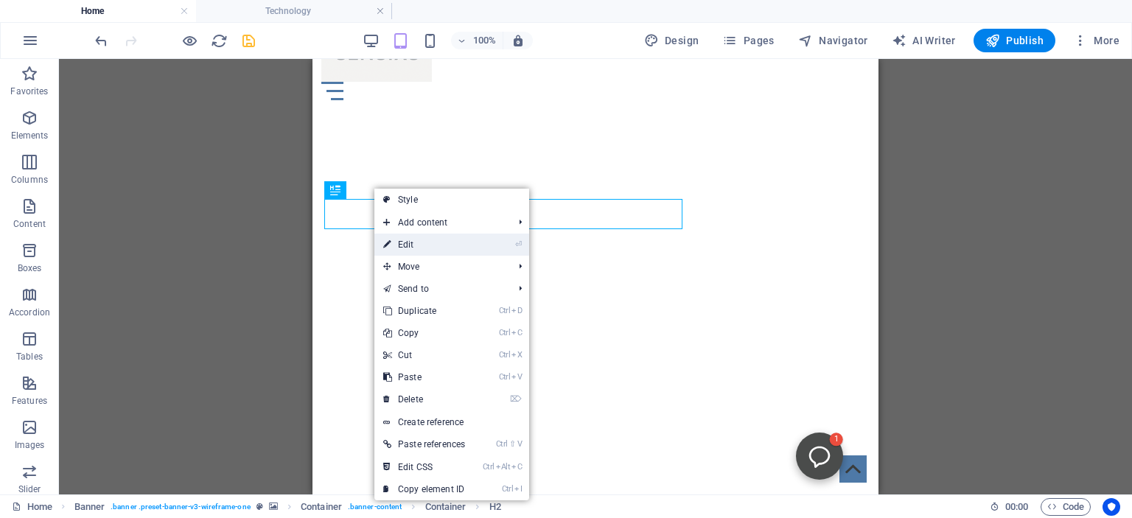
click at [403, 243] on link "⏎ Edit" at bounding box center [423, 245] width 99 height 22
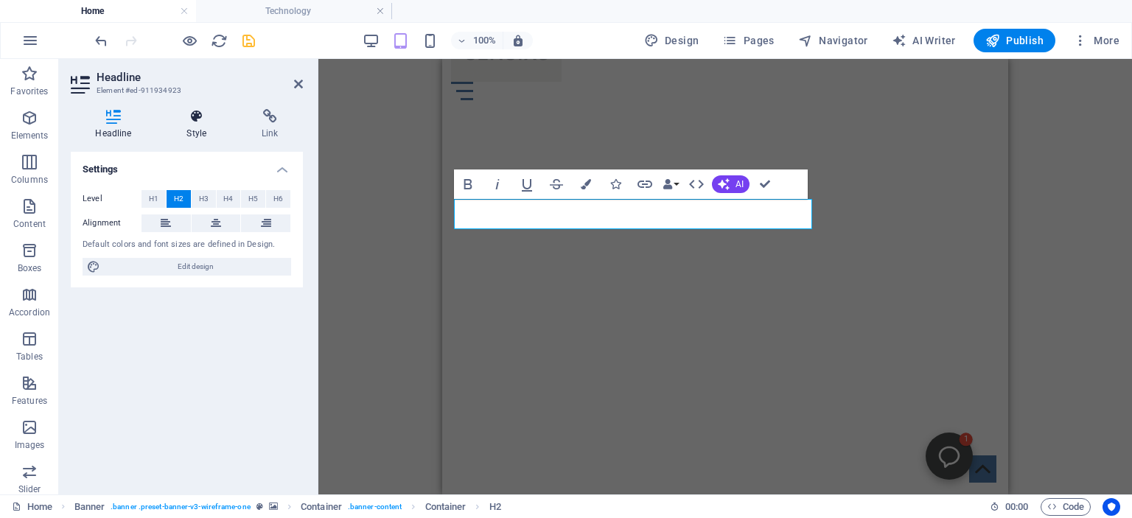
click at [196, 110] on icon at bounding box center [196, 116] width 69 height 15
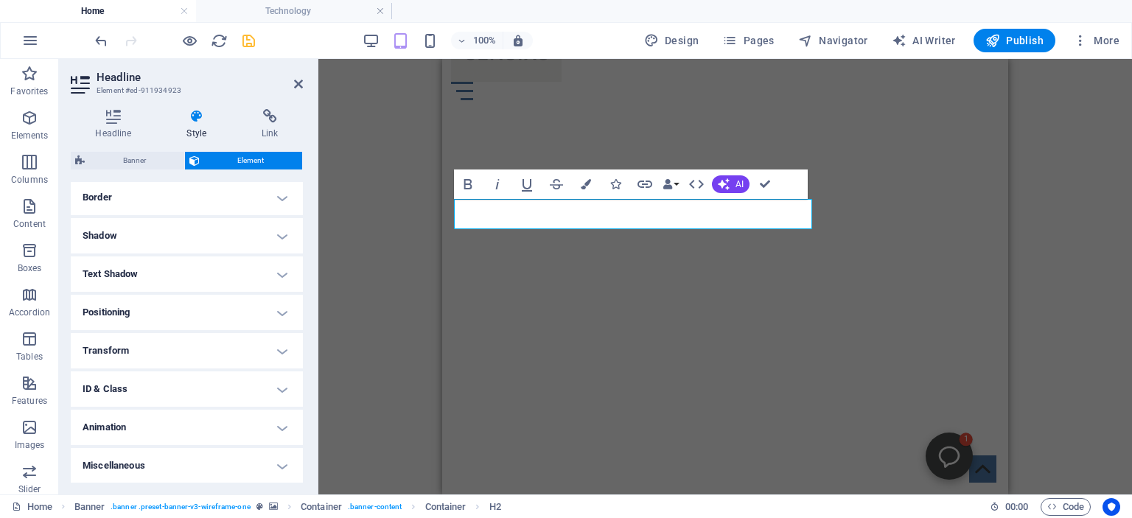
scroll to position [0, 0]
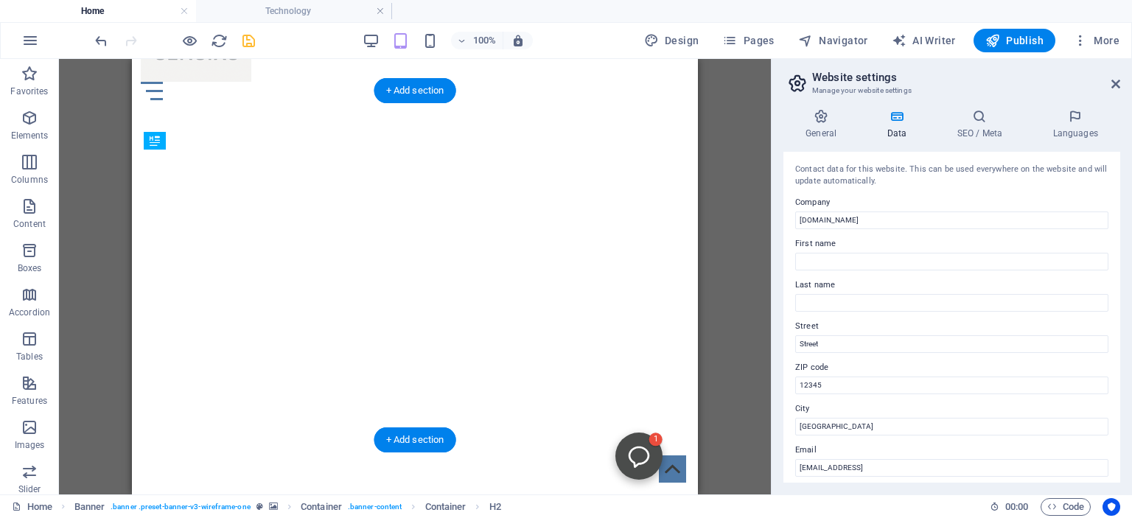
drag, startPoint x: 295, startPoint y: 403, endPoint x: 164, endPoint y: 291, distance: 173.0
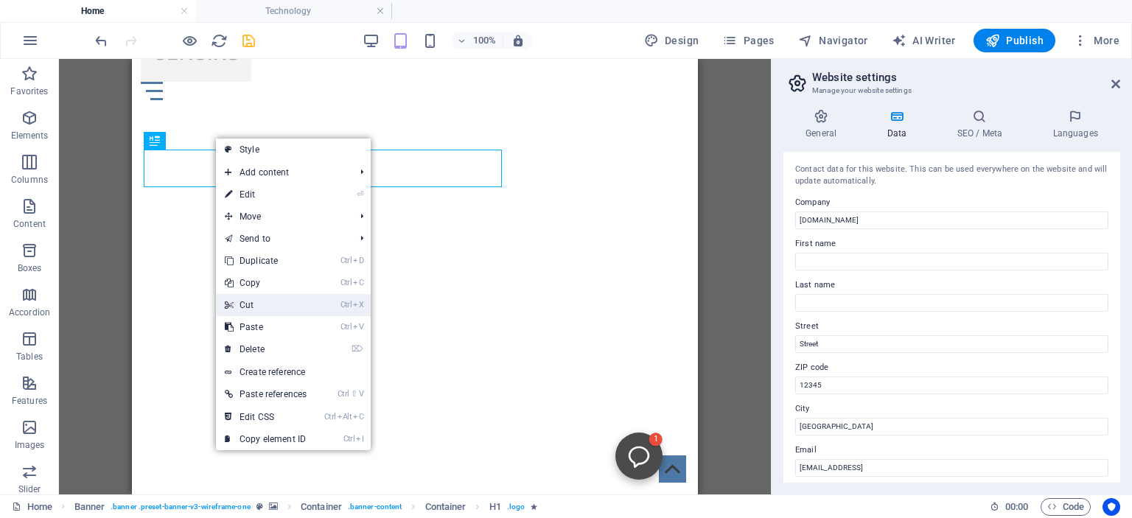
click at [252, 301] on link "Ctrl X Cut" at bounding box center [265, 305] width 99 height 22
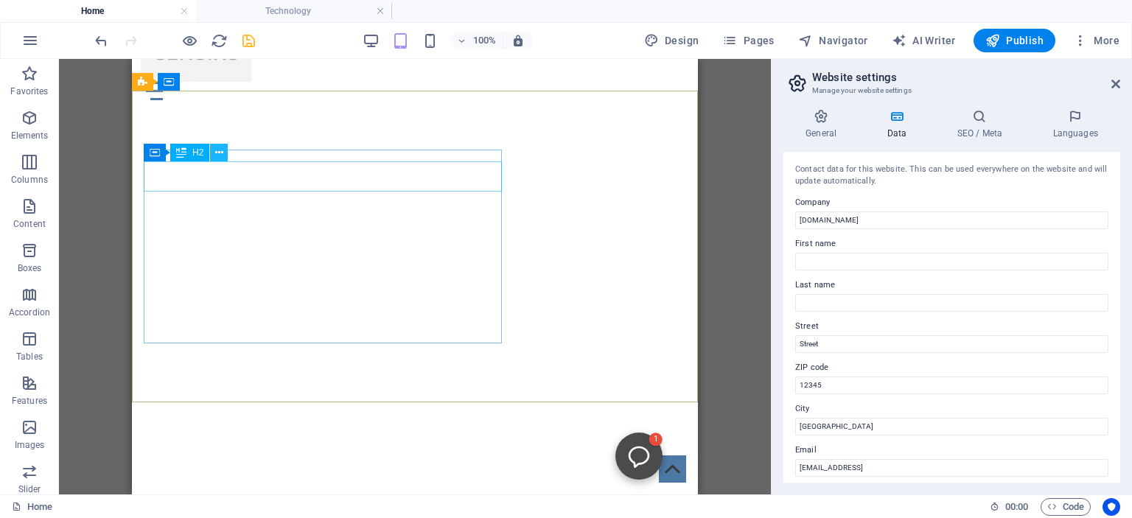
click at [217, 150] on icon at bounding box center [219, 152] width 8 height 15
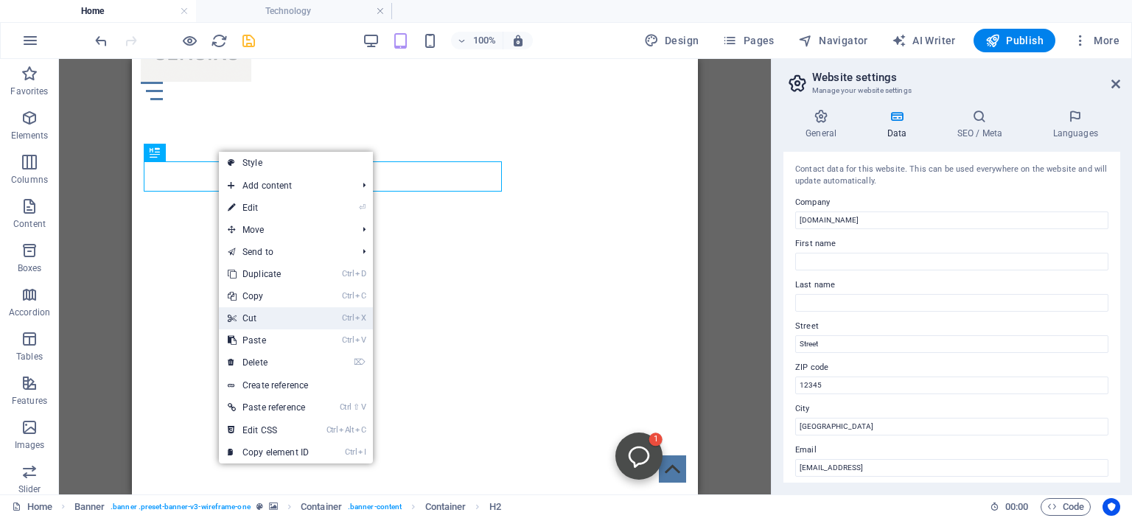
click at [259, 311] on link "Ctrl X Cut" at bounding box center [268, 318] width 99 height 22
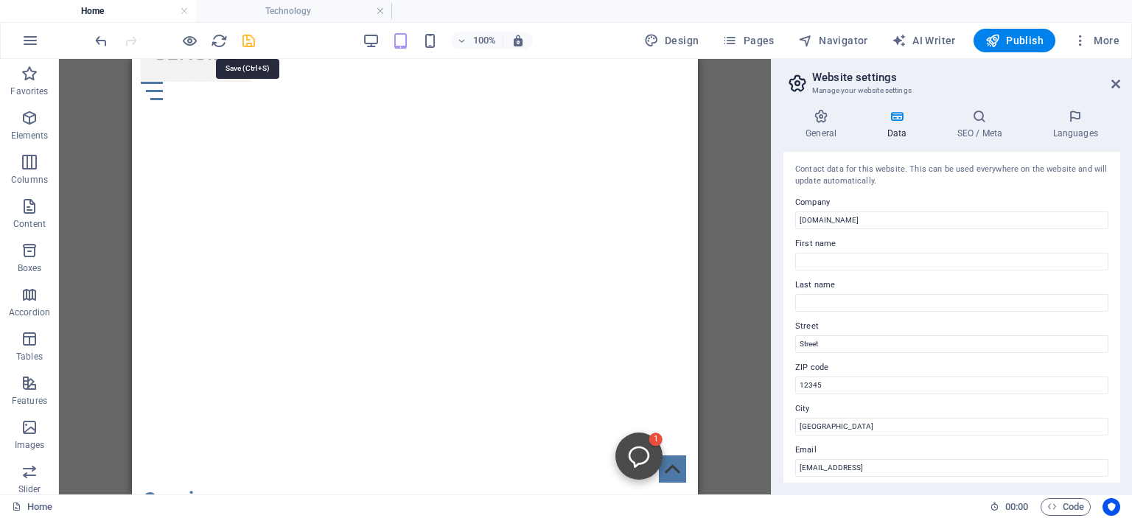
click at [246, 39] on icon "save" at bounding box center [248, 40] width 17 height 17
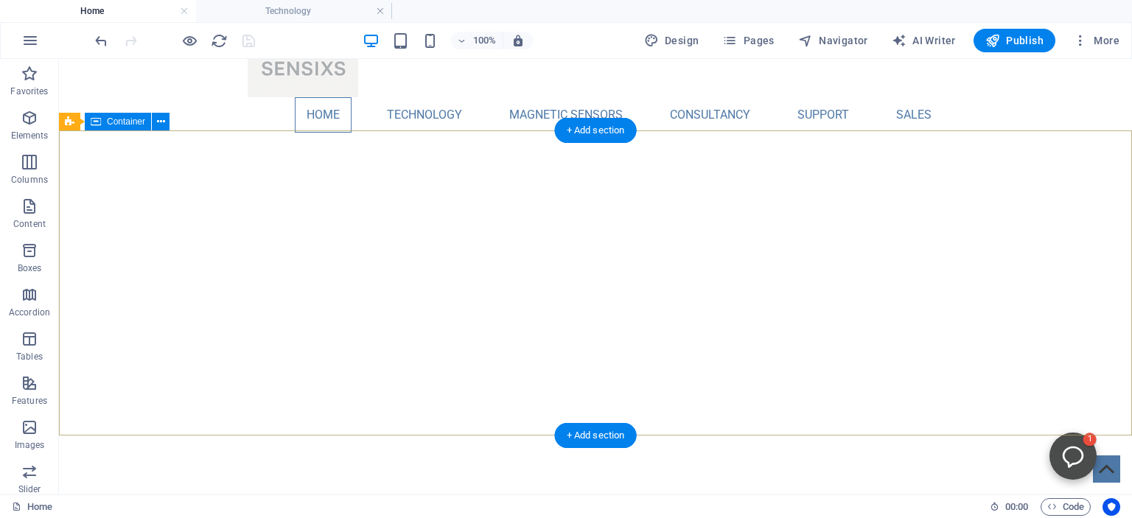
scroll to position [76, 0]
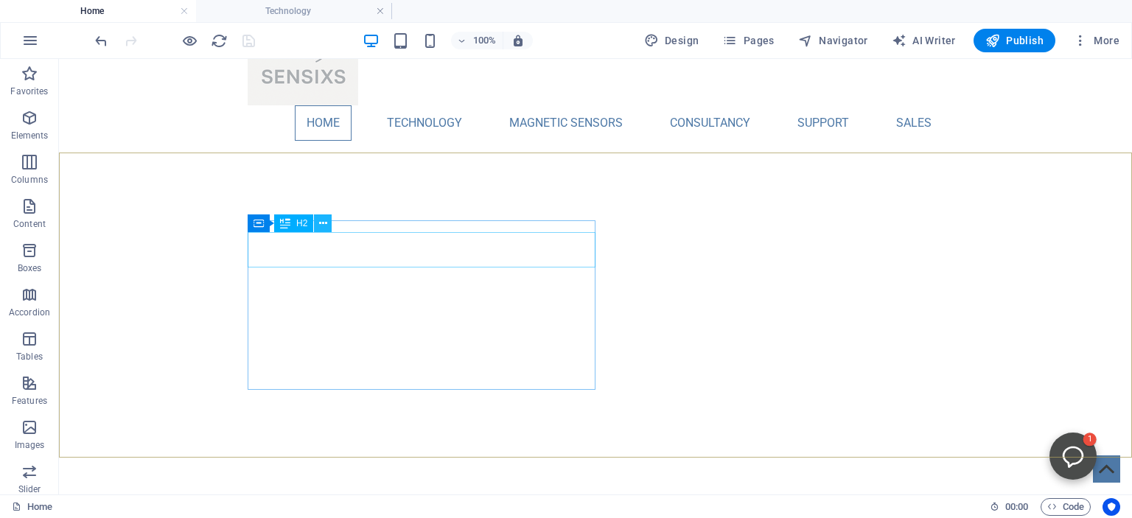
click at [326, 224] on icon at bounding box center [323, 223] width 8 height 15
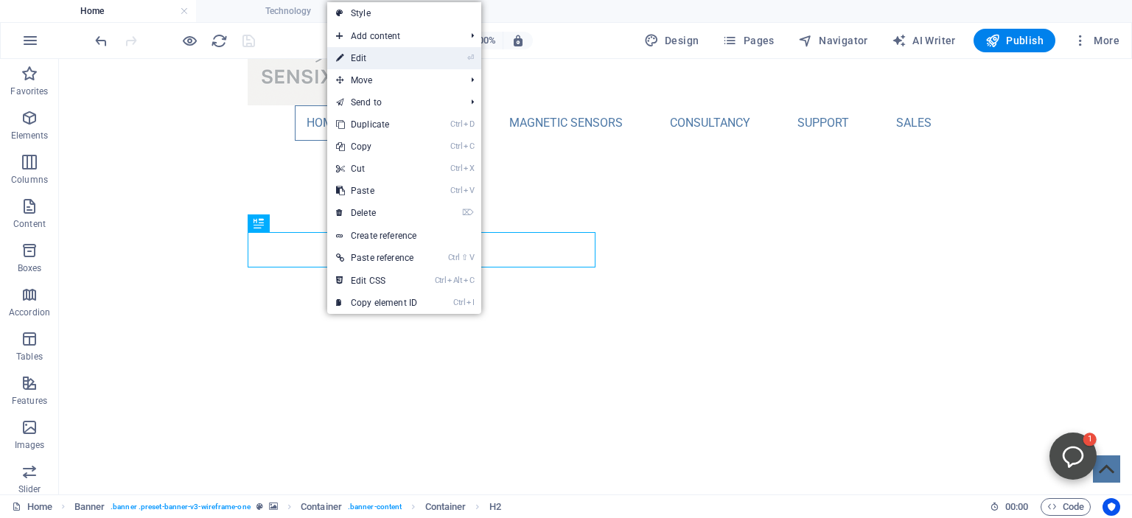
click at [371, 61] on link "⏎ Edit" at bounding box center [376, 58] width 99 height 22
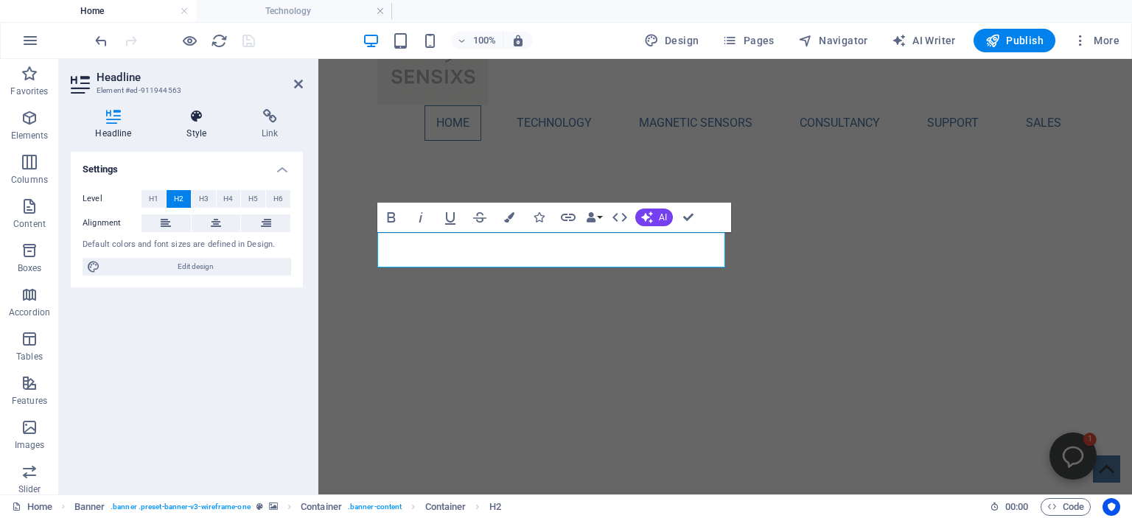
click at [195, 118] on icon at bounding box center [196, 116] width 69 height 15
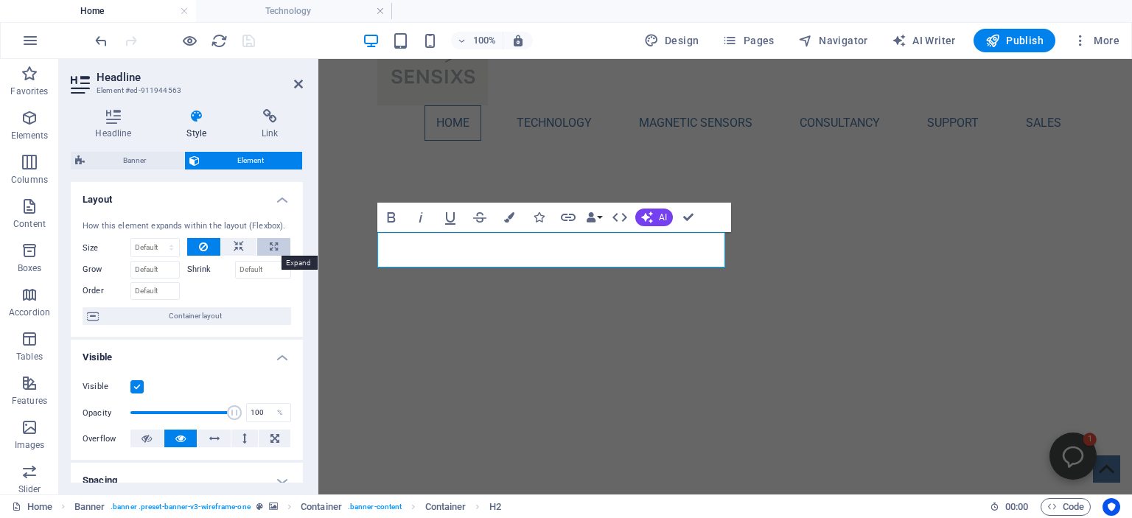
click at [279, 242] on button at bounding box center [273, 247] width 33 height 18
type input "100"
select select "%"
click at [240, 243] on icon at bounding box center [239, 247] width 10 height 18
select select "DISABLED_OPTION_VALUE"
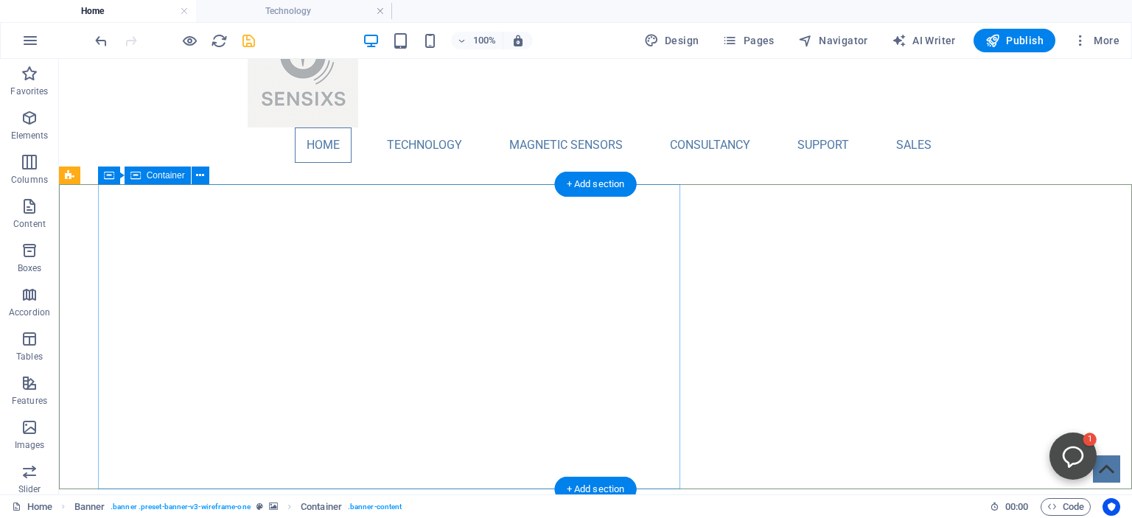
scroll to position [60, 0]
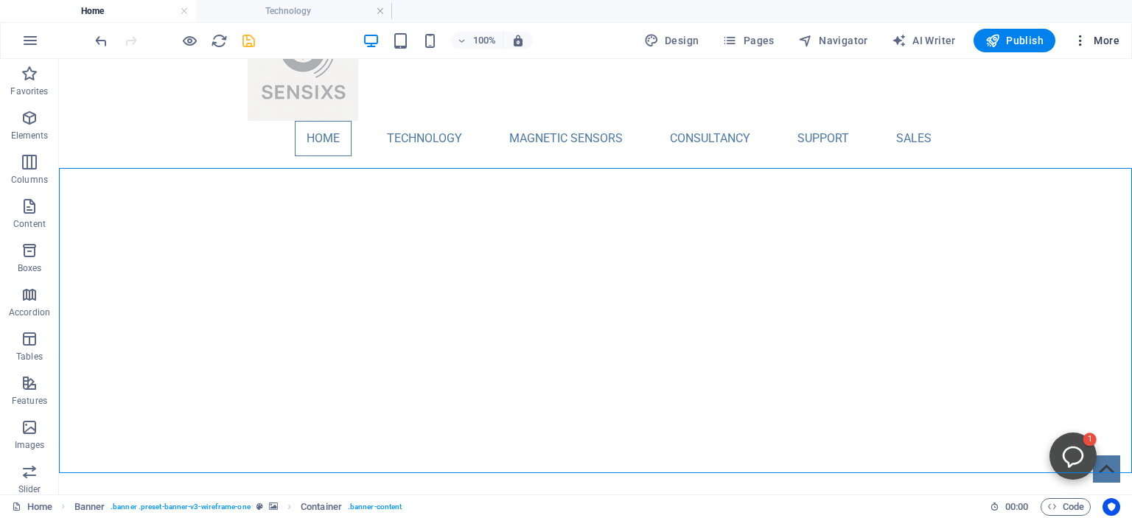
click at [1037, 374] on span "More" at bounding box center [1030, 380] width 13 height 13
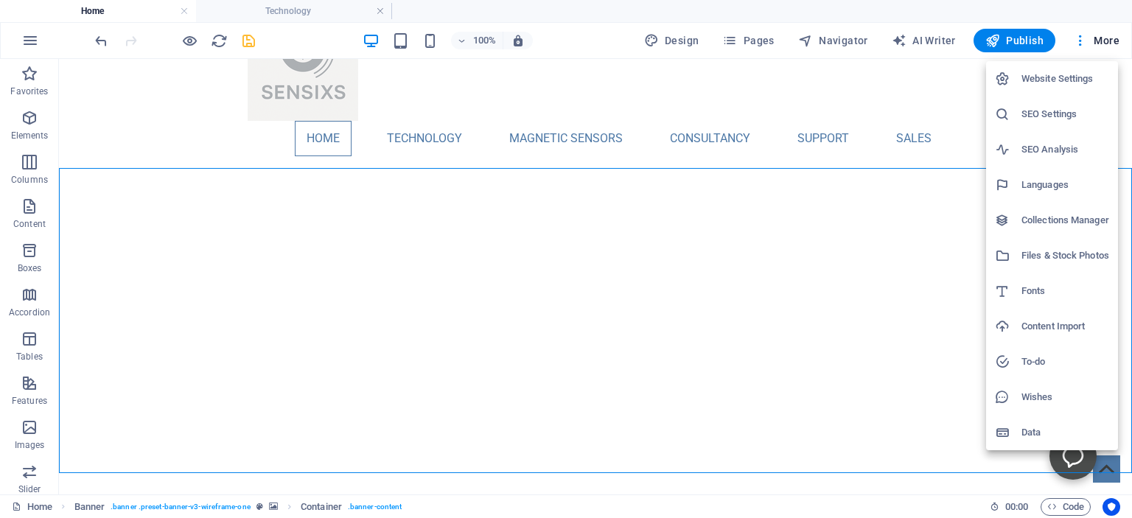
click at [245, 38] on div at bounding box center [566, 259] width 1132 height 518
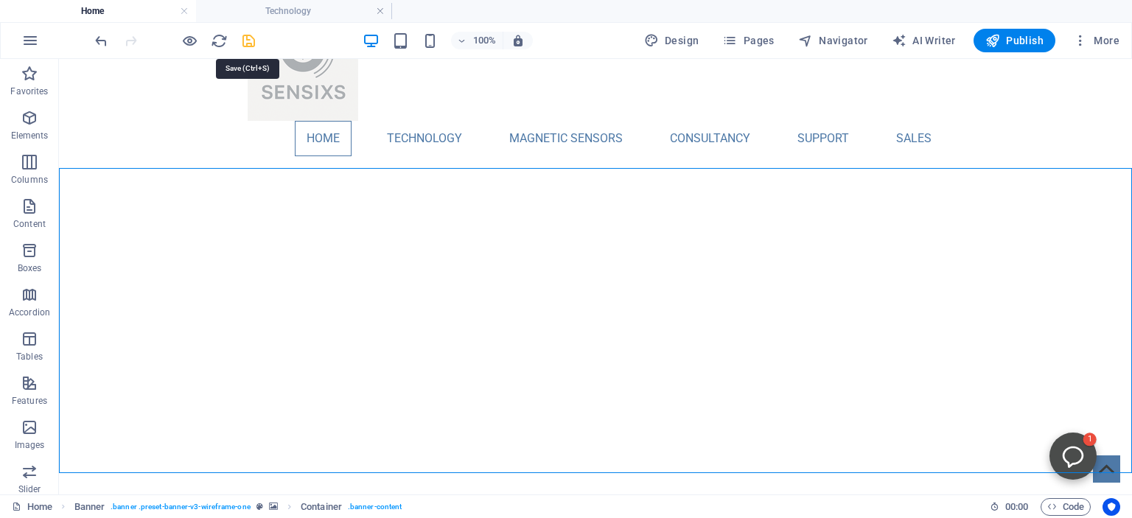
click at [245, 38] on icon "save" at bounding box center [248, 40] width 17 height 17
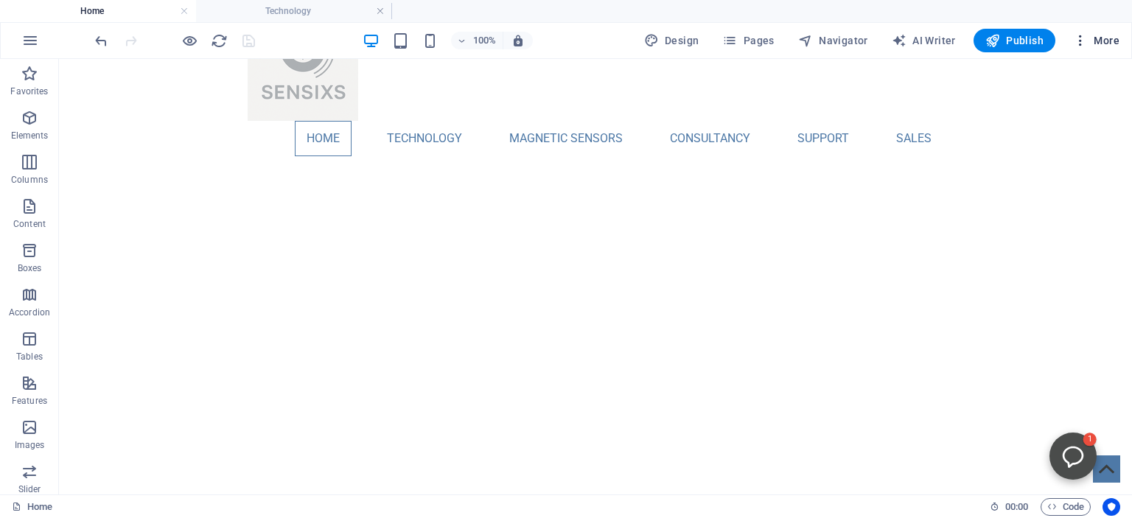
click at [1037, 374] on span "More" at bounding box center [1030, 380] width 13 height 13
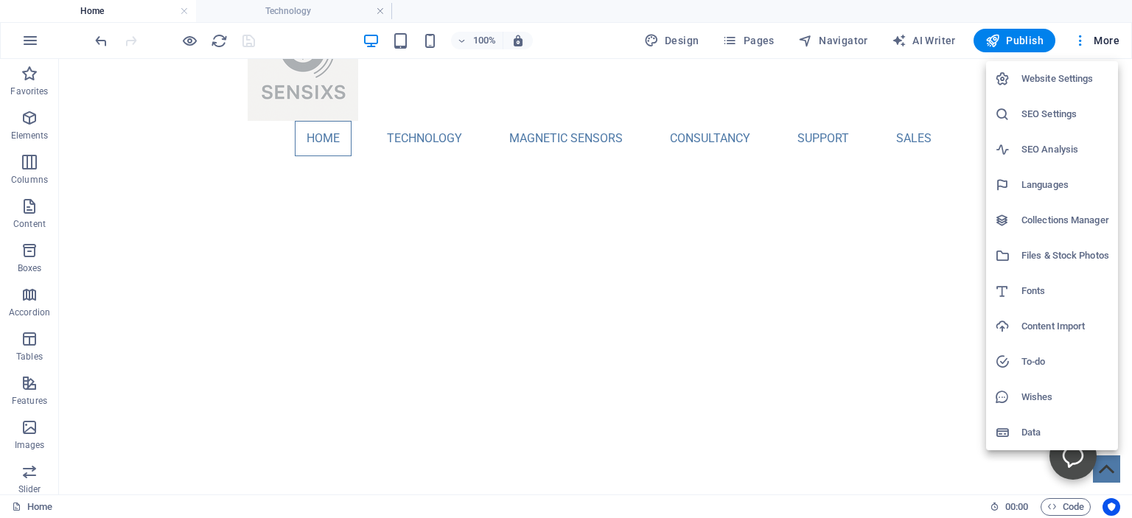
click at [1054, 77] on h6 "Website Settings" at bounding box center [1065, 79] width 88 height 18
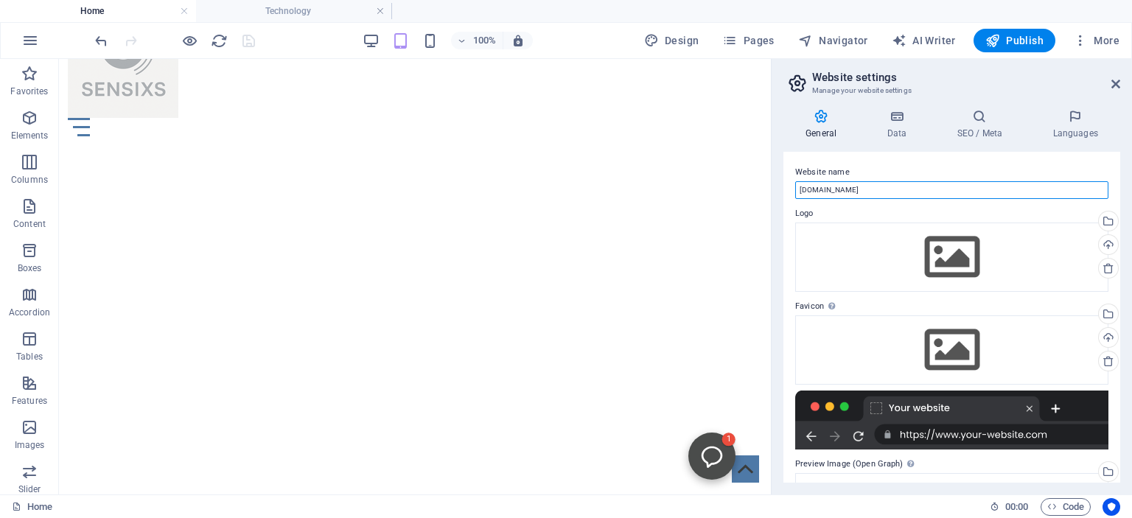
click at [858, 187] on input "[DOMAIN_NAME]" at bounding box center [951, 190] width 313 height 18
click at [852, 190] on input "[DOMAIN_NAME]" at bounding box center [951, 190] width 313 height 18
type input "sensixs."
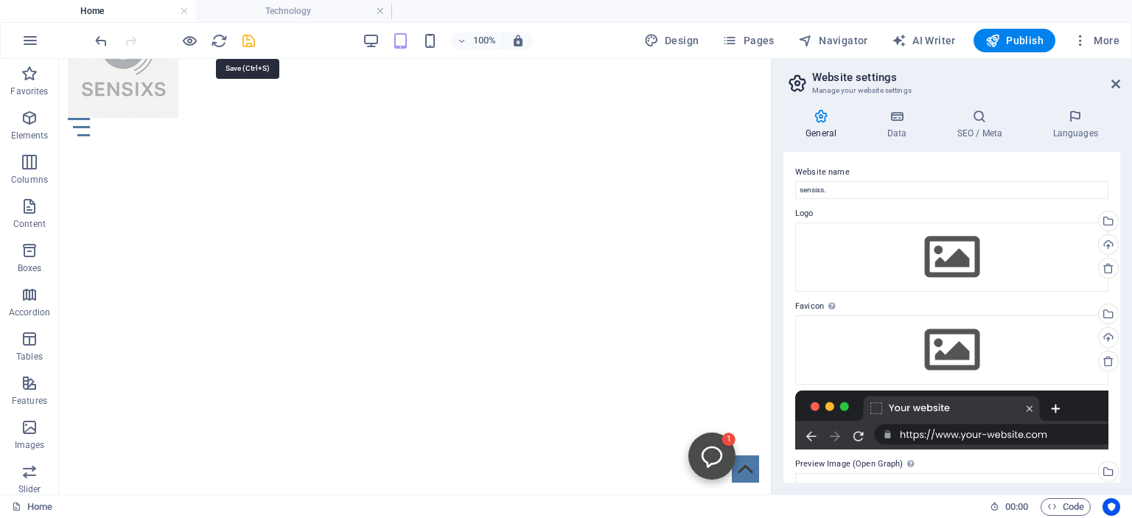
click at [251, 36] on icon "save" at bounding box center [248, 40] width 17 height 17
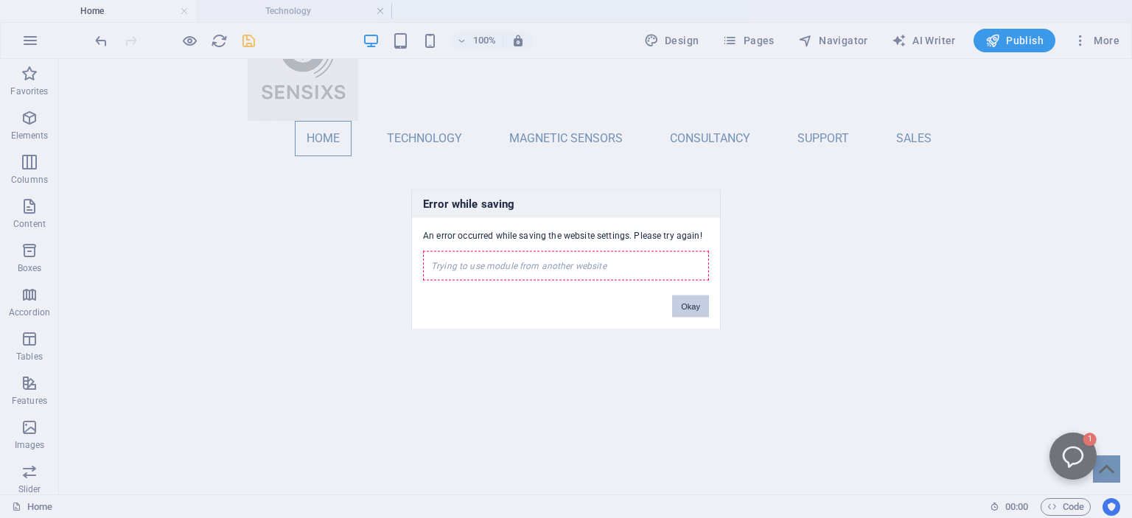
click at [697, 307] on button "Okay" at bounding box center [690, 306] width 37 height 22
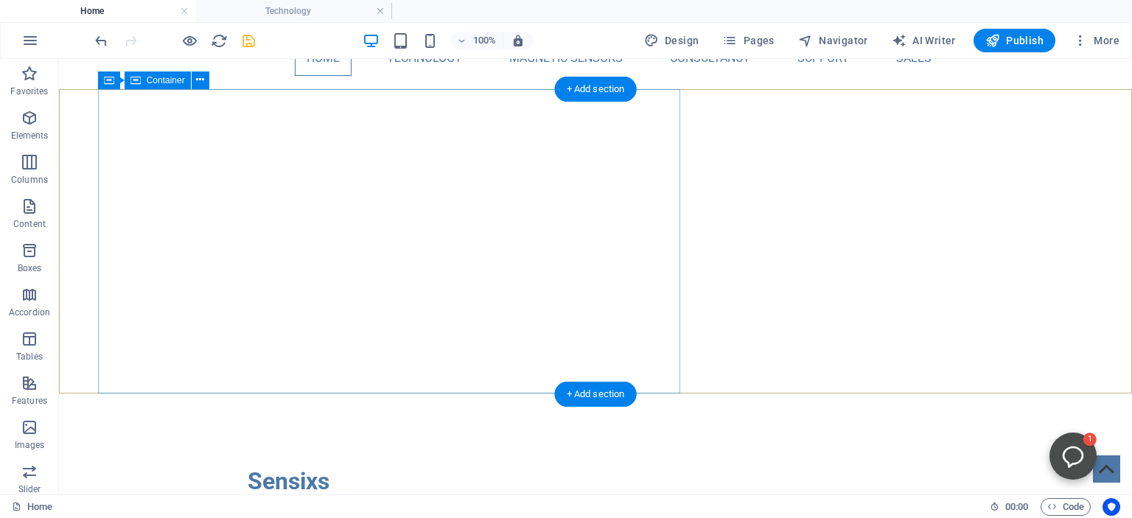
scroll to position [141, 0]
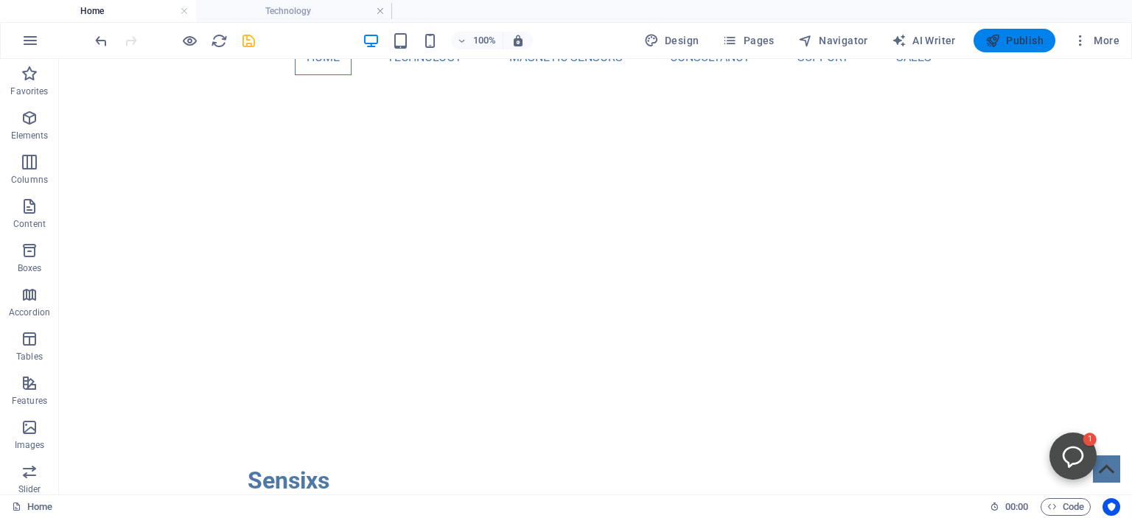
click at [1012, 42] on span "Publish" at bounding box center [1014, 40] width 58 height 15
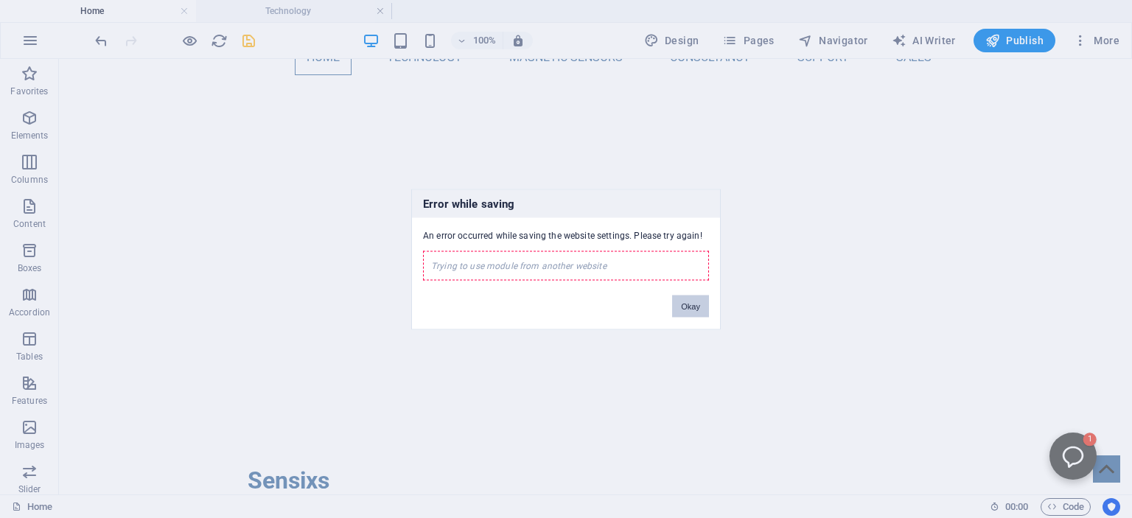
drag, startPoint x: 688, startPoint y: 305, endPoint x: 584, endPoint y: 221, distance: 133.6
click at [688, 305] on button "Okay" at bounding box center [690, 306] width 37 height 22
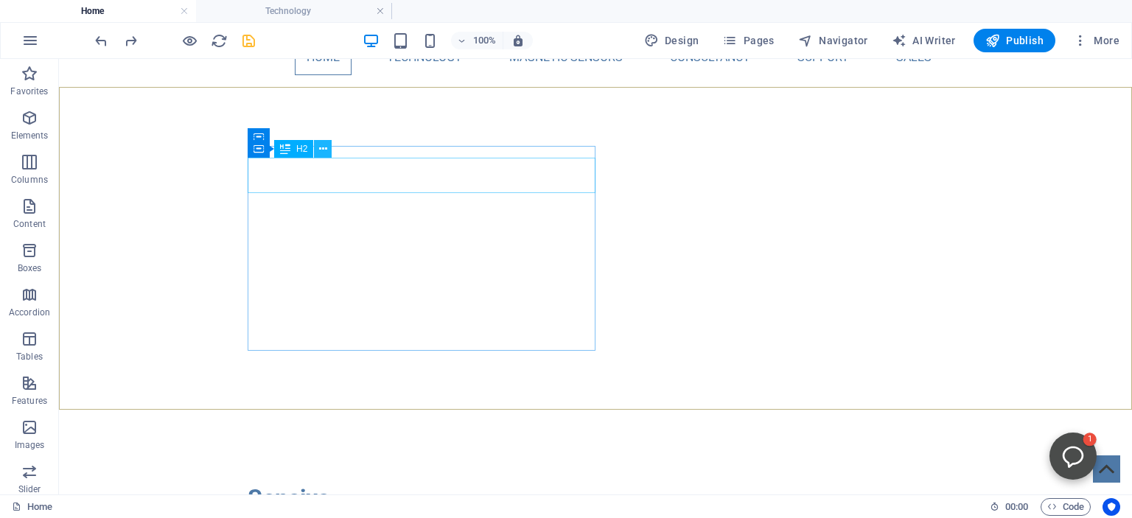
click at [323, 145] on icon at bounding box center [323, 148] width 8 height 15
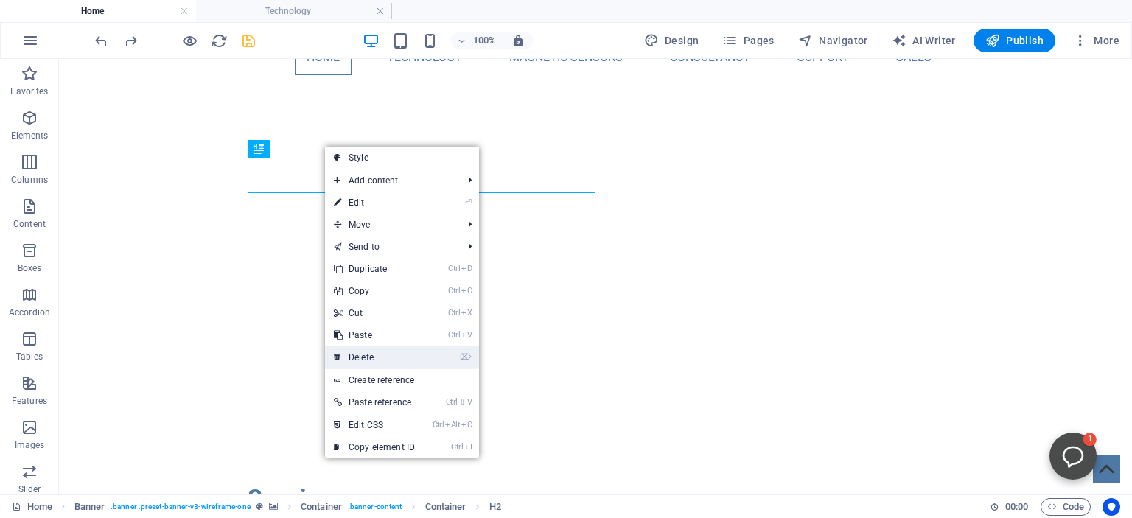
click at [372, 352] on link "⌦ Delete" at bounding box center [374, 357] width 99 height 22
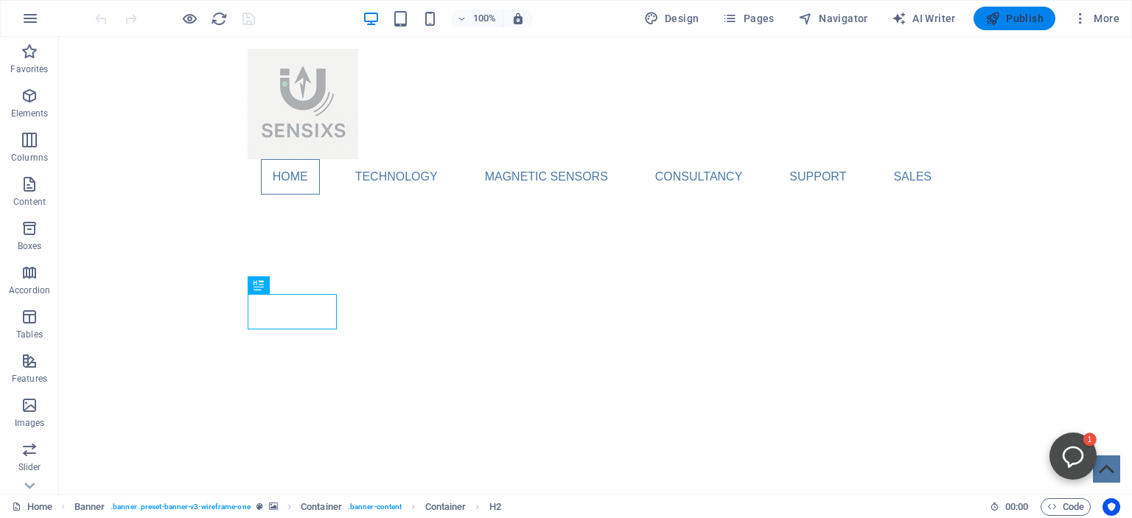
click at [1015, 13] on span "Publish" at bounding box center [1014, 18] width 58 height 15
